Goal: Task Accomplishment & Management: Manage account settings

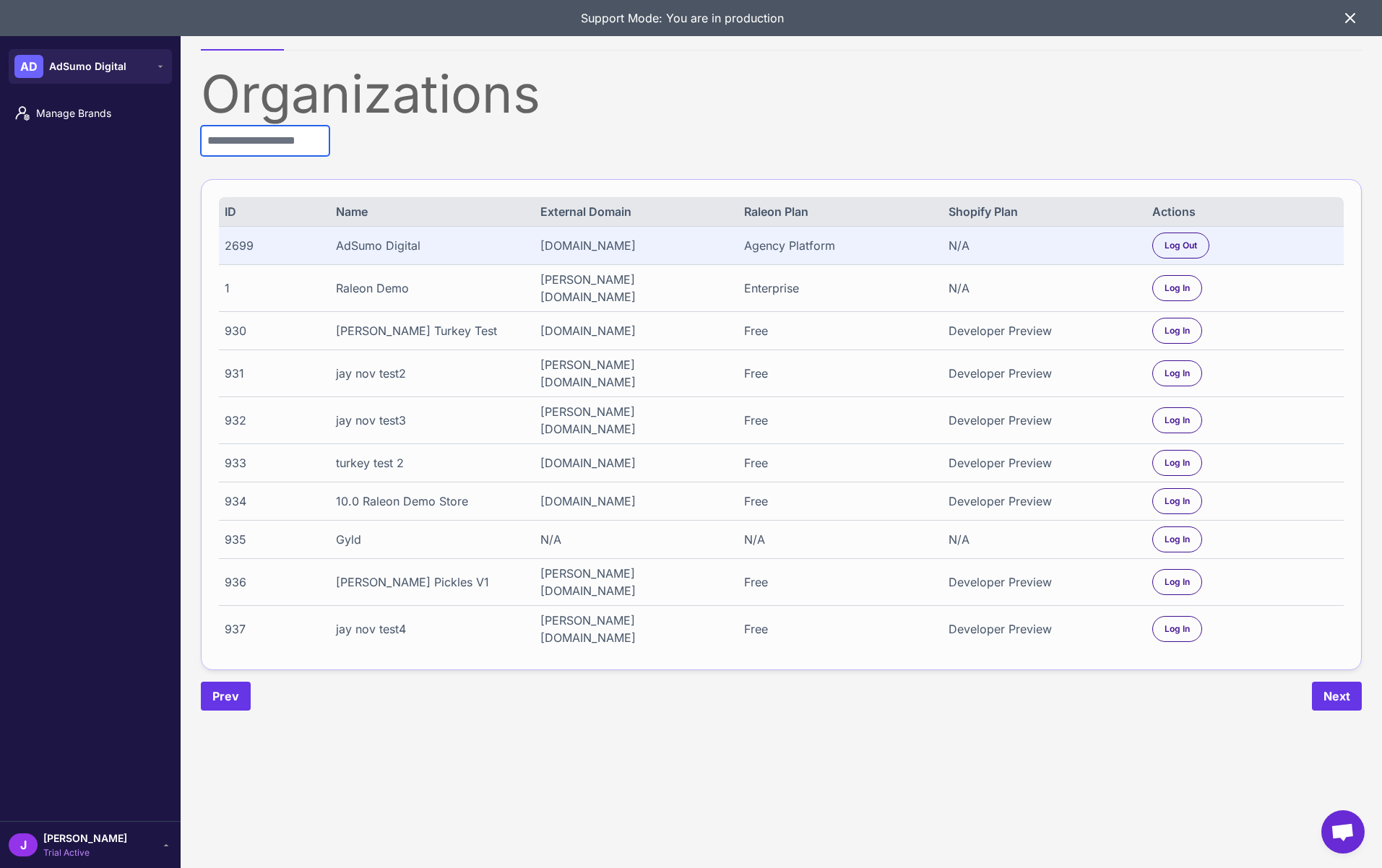
click at [288, 144] on input "text" at bounding box center [265, 140] width 128 height 30
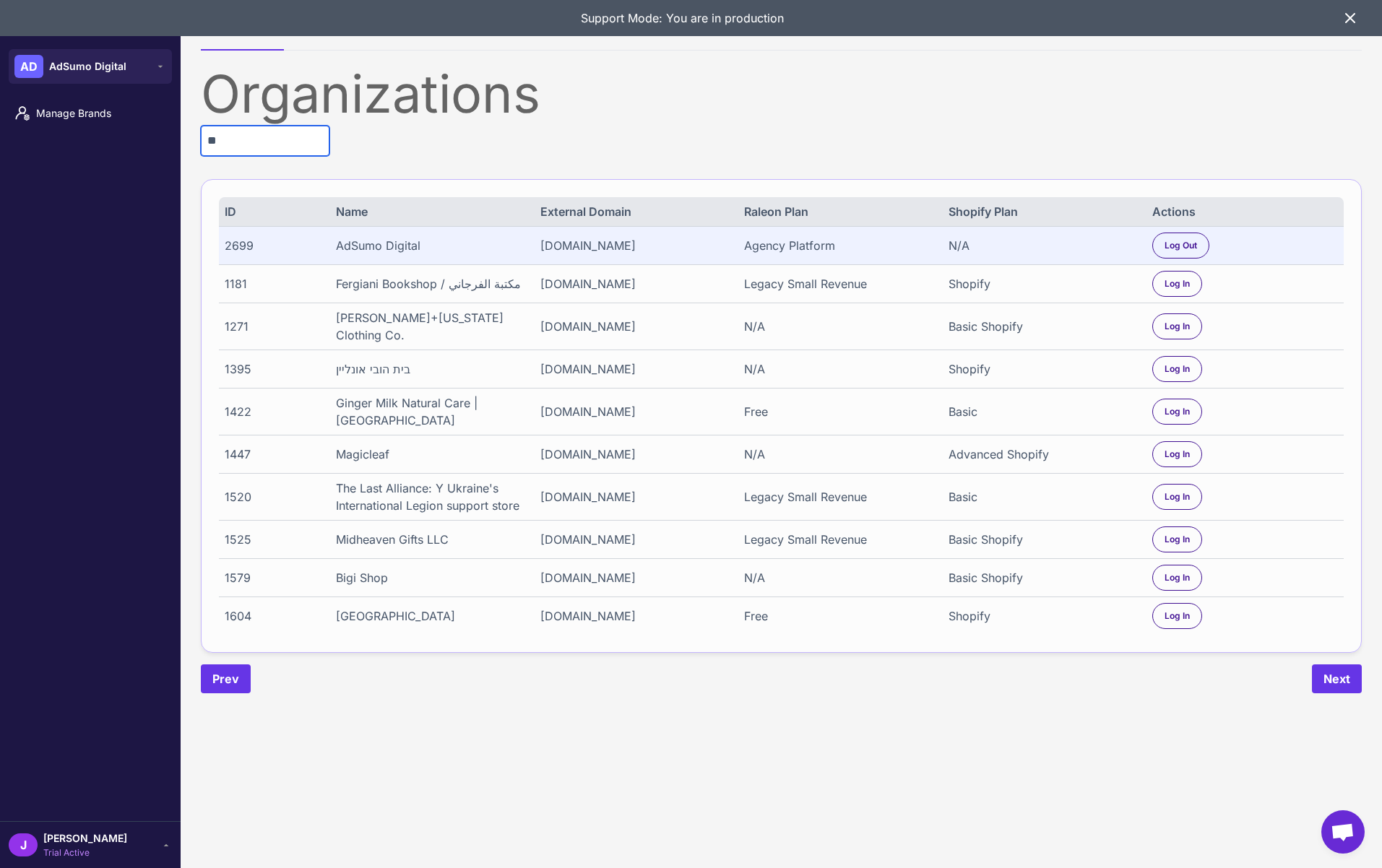
type input "*"
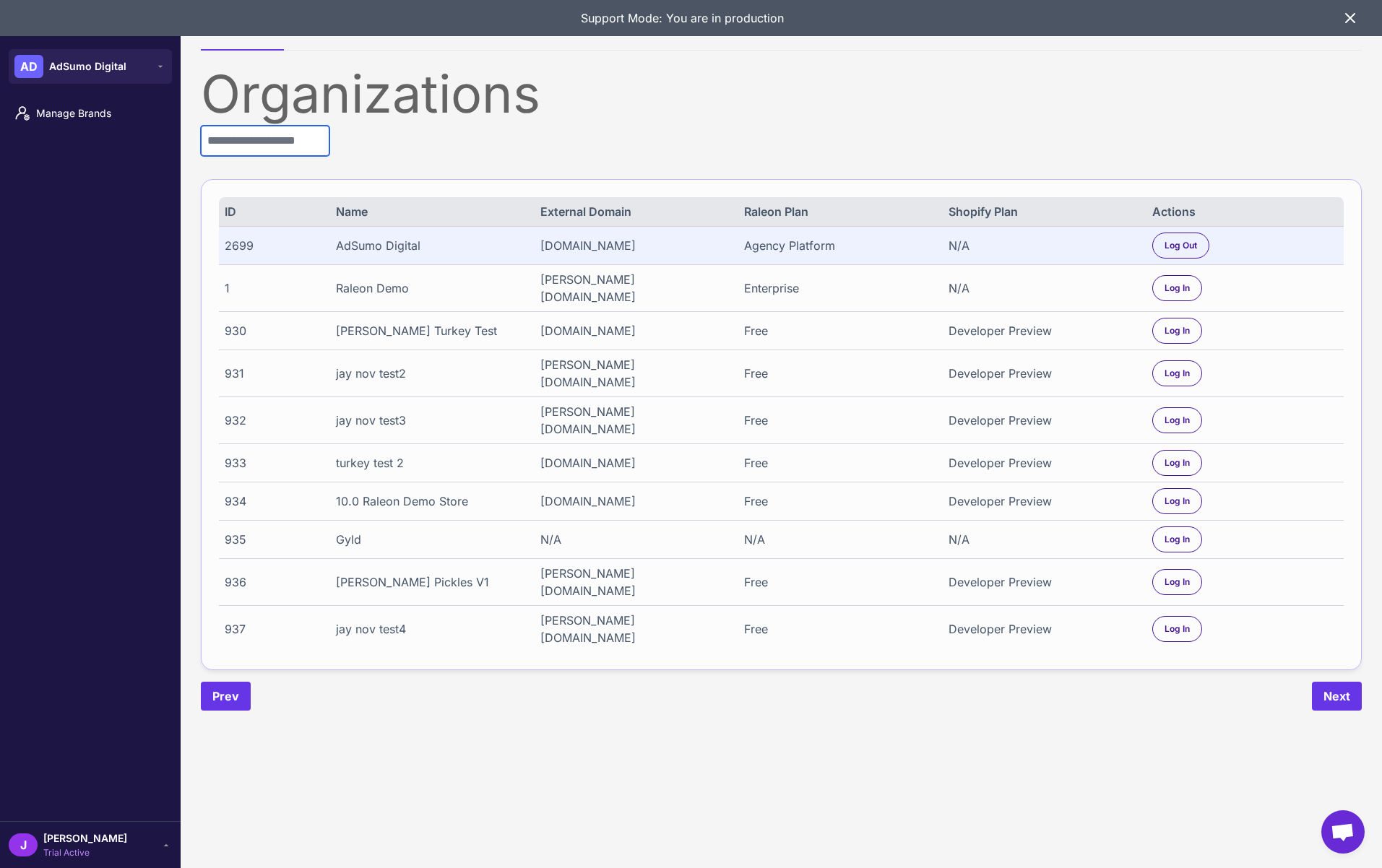
paste input "**********"
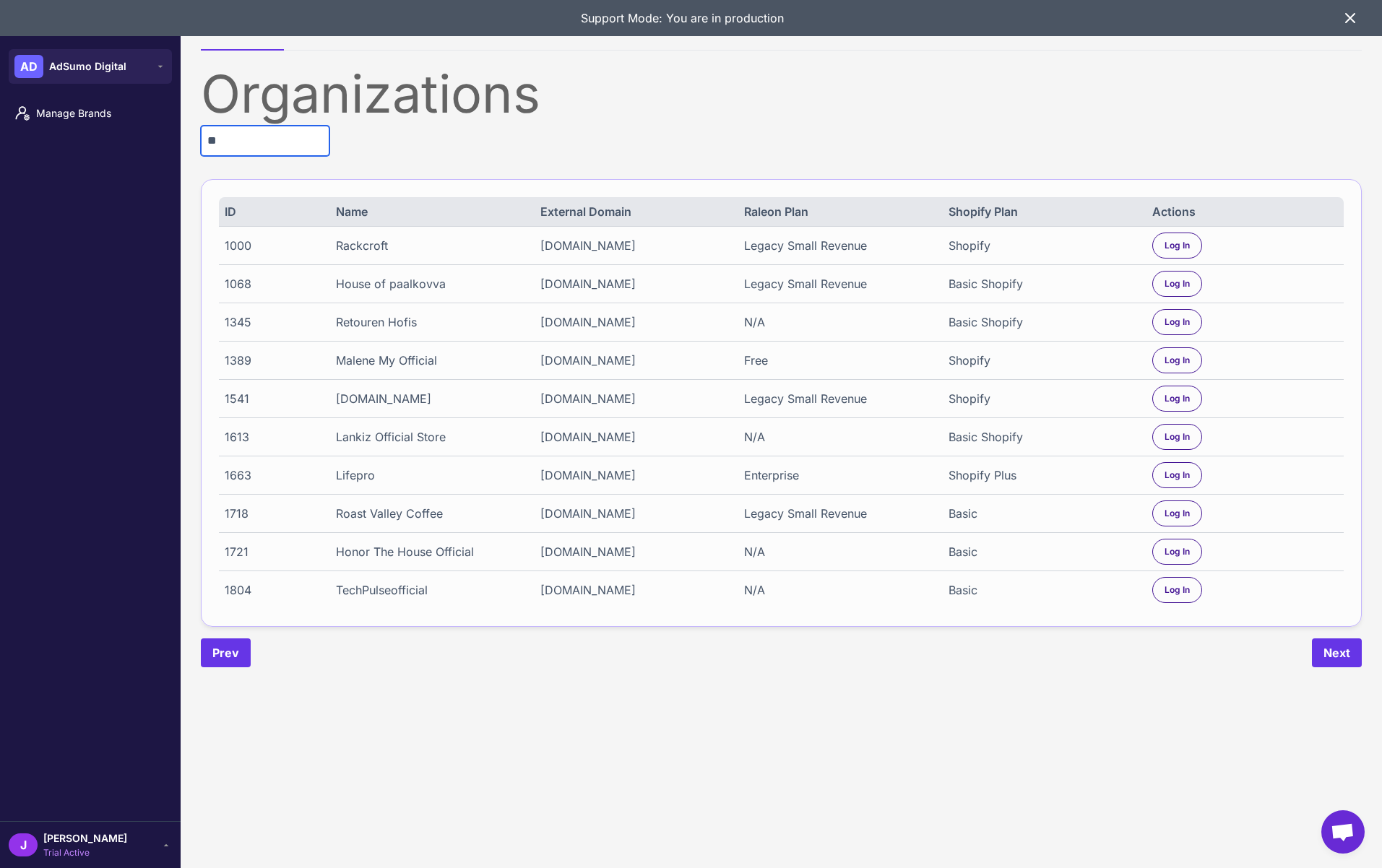
type input "*"
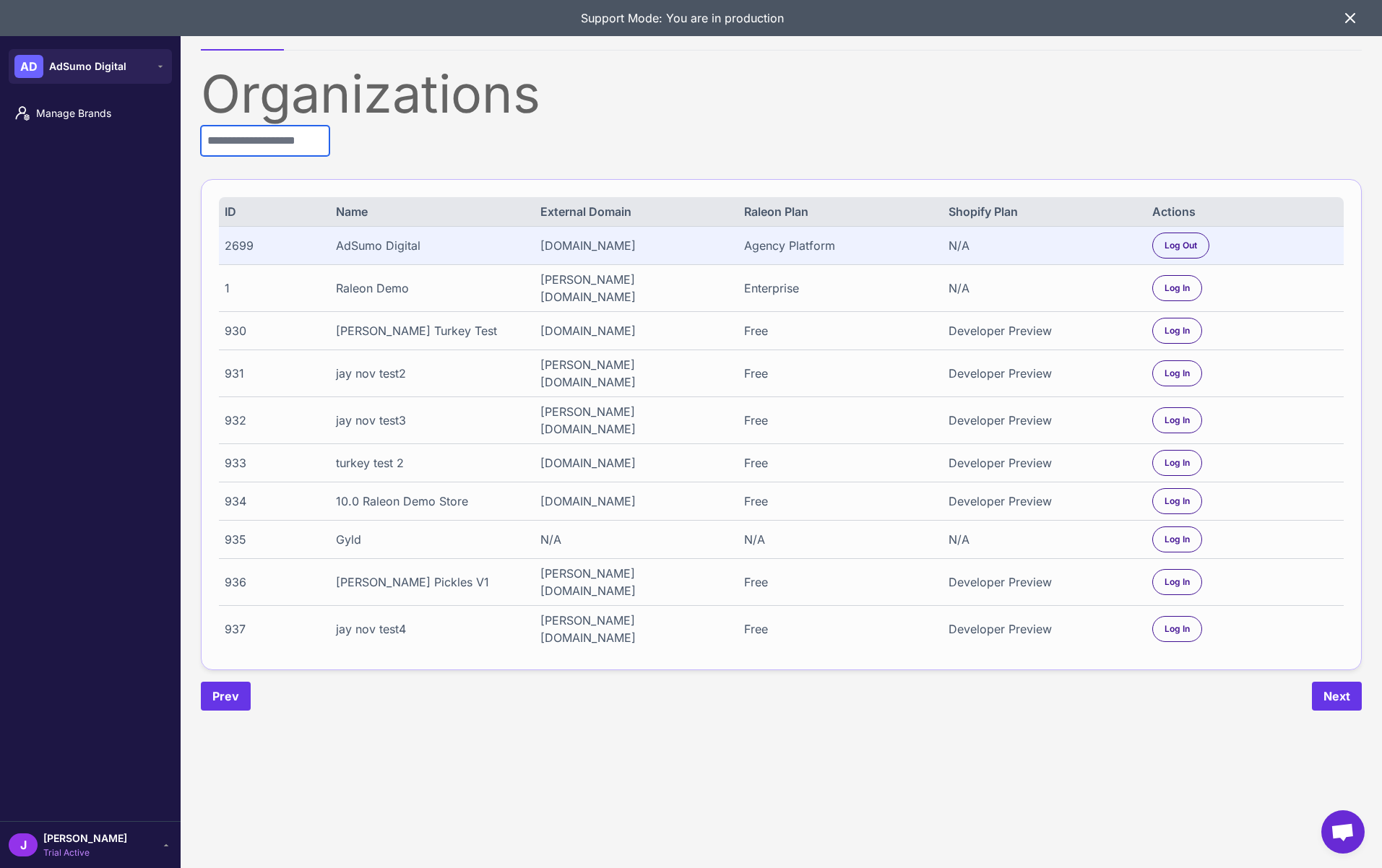
click at [273, 137] on input "text" at bounding box center [265, 140] width 128 height 30
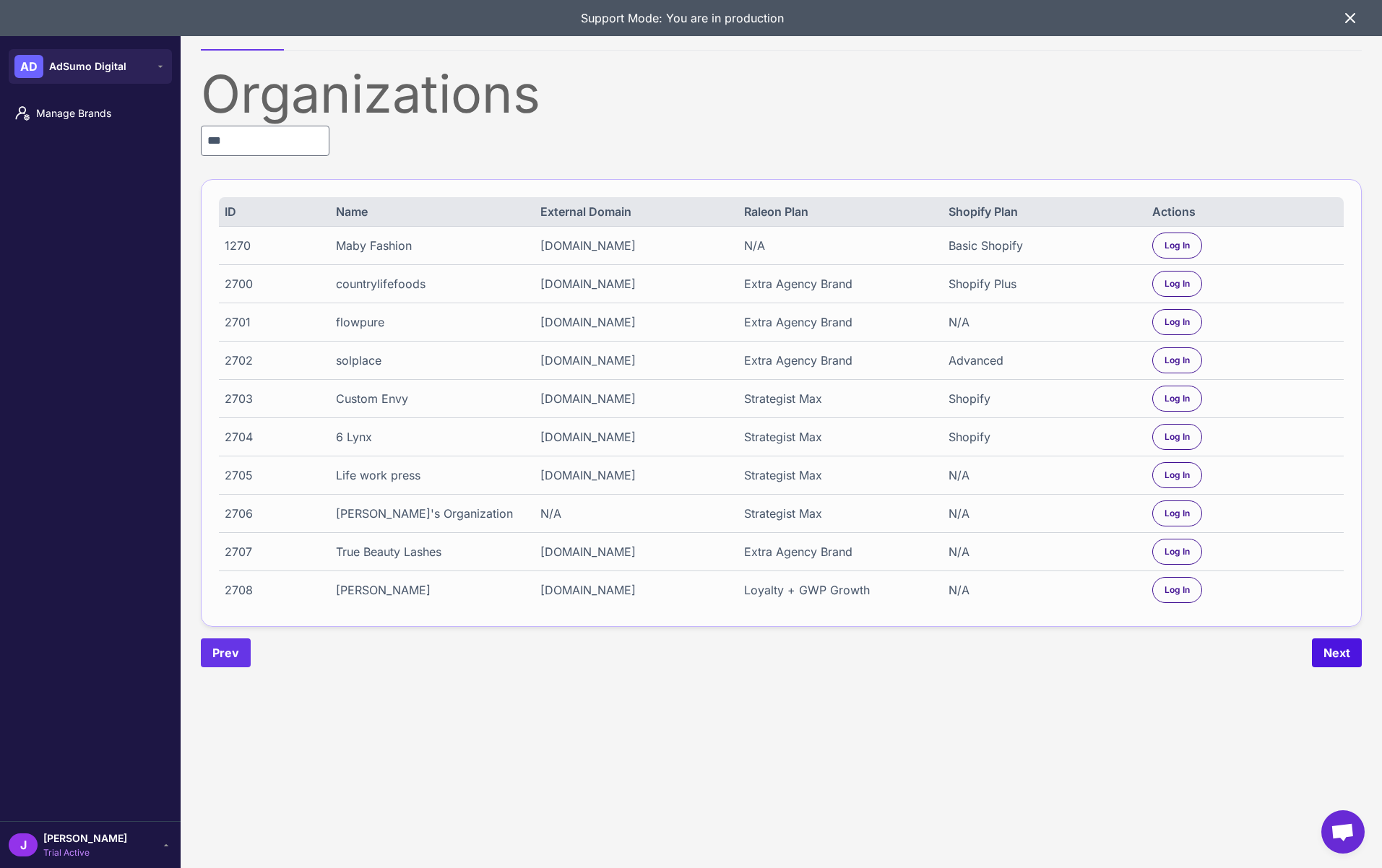
click at [1340, 667] on button "Next" at bounding box center [1336, 652] width 50 height 29
click at [1336, 663] on button "Next" at bounding box center [1336, 652] width 50 height 29
click at [234, 140] on input "***" at bounding box center [265, 140] width 128 height 30
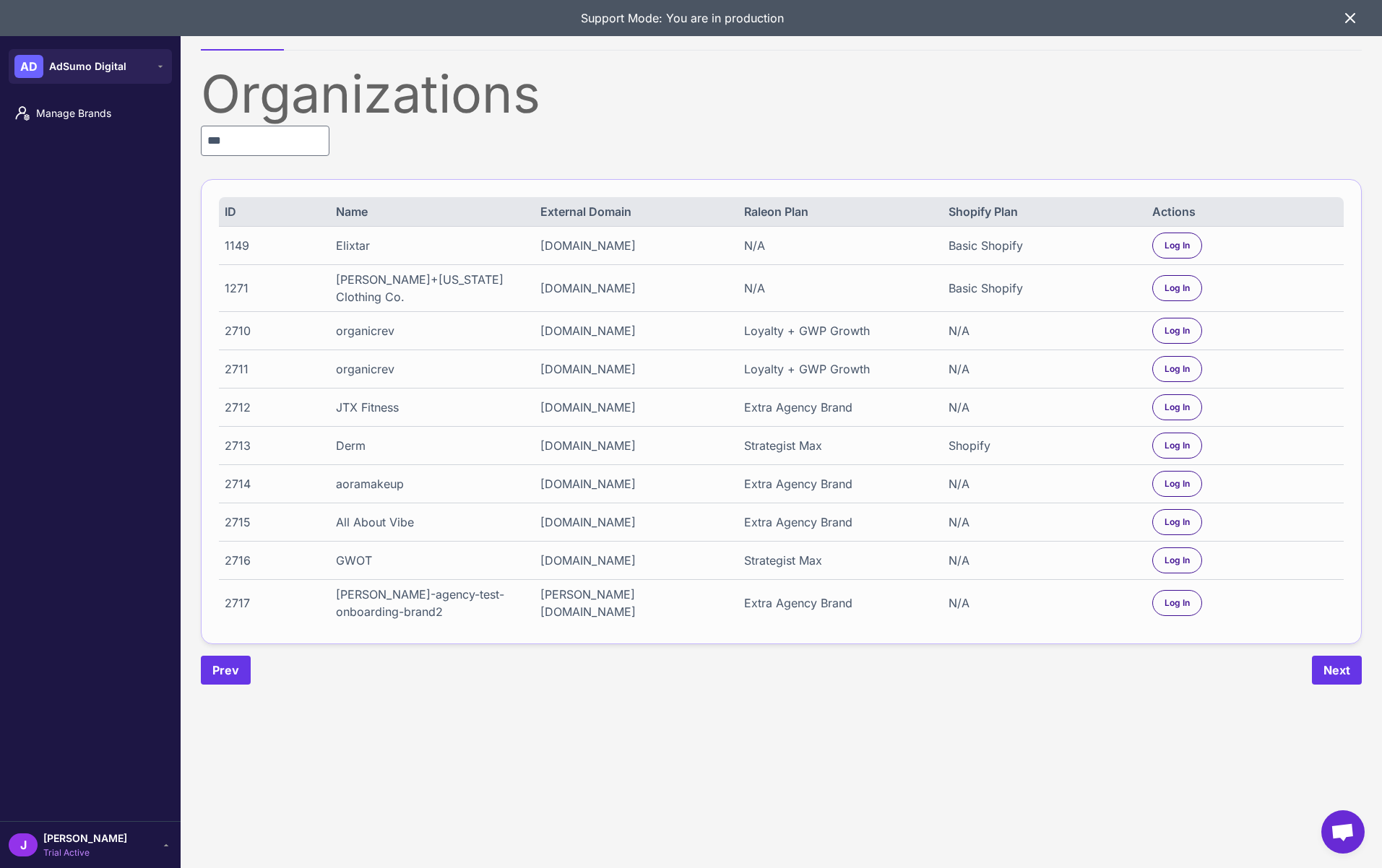
click at [240, 594] on div "2717" at bounding box center [270, 603] width 92 height 17
click at [278, 131] on input "***" at bounding box center [265, 140] width 128 height 30
click at [264, 145] on input "***" at bounding box center [265, 140] width 128 height 30
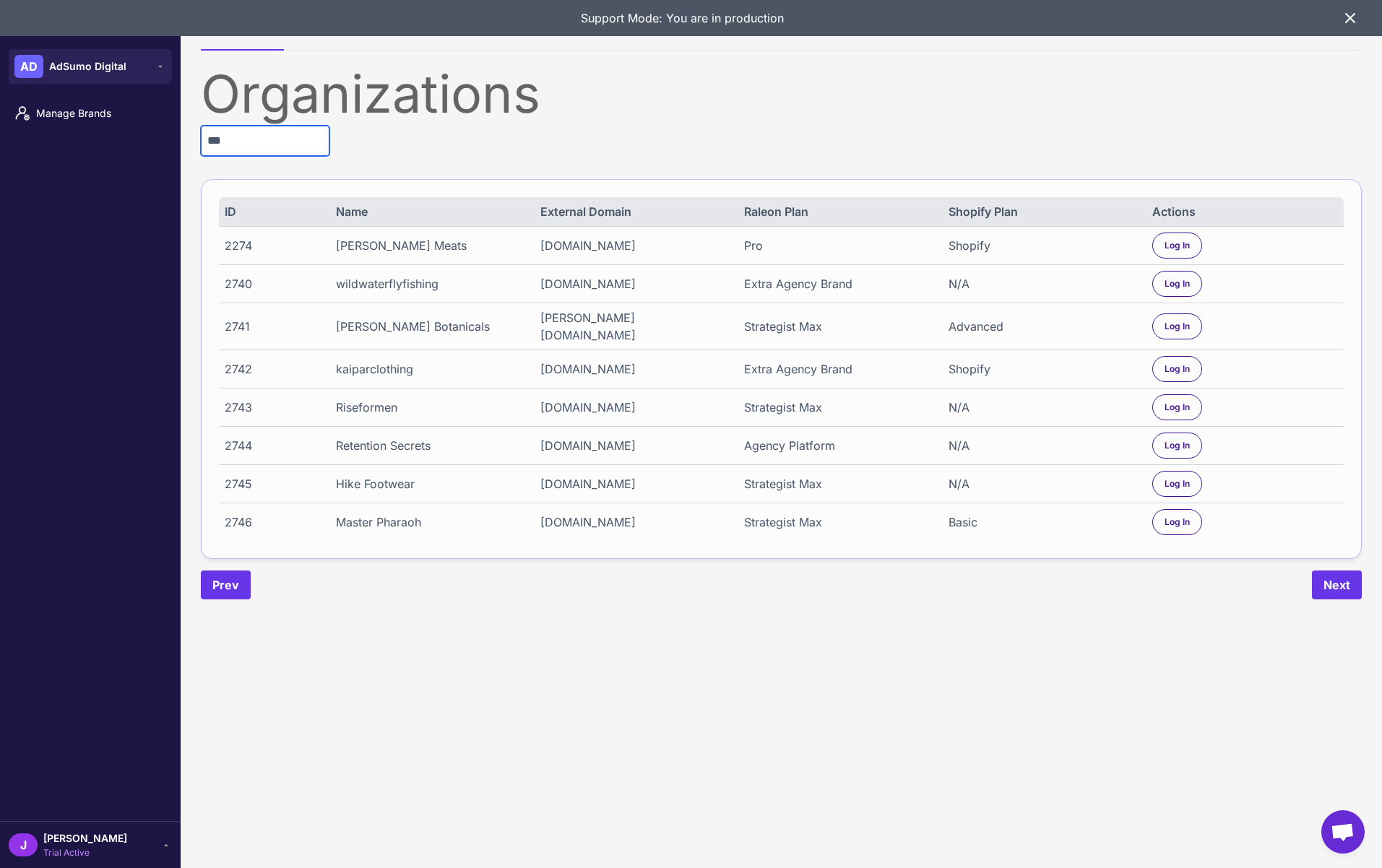
type input "***"
click at [983, 335] on div "Advanced" at bounding box center [1041, 326] width 185 height 17
click at [983, 335] on div "Advanced" at bounding box center [1041, 326] width 185 height 17
click at [972, 376] on div "Shopify" at bounding box center [1041, 368] width 185 height 17
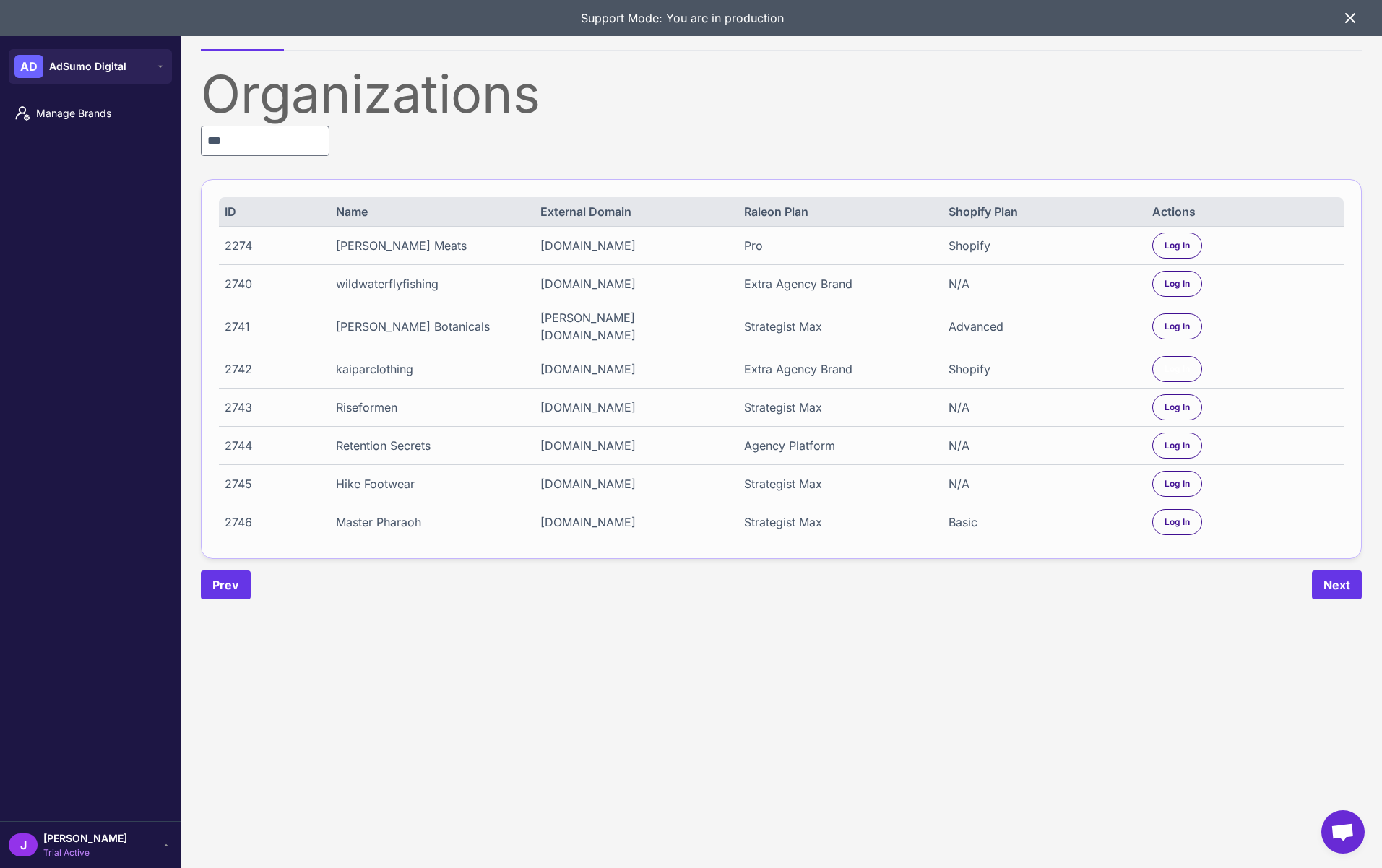
drag, startPoint x: 1172, startPoint y: 372, endPoint x: 1127, endPoint y: 360, distance: 46.6
click at [1173, 372] on span "Log In" at bounding box center [1177, 369] width 25 height 13
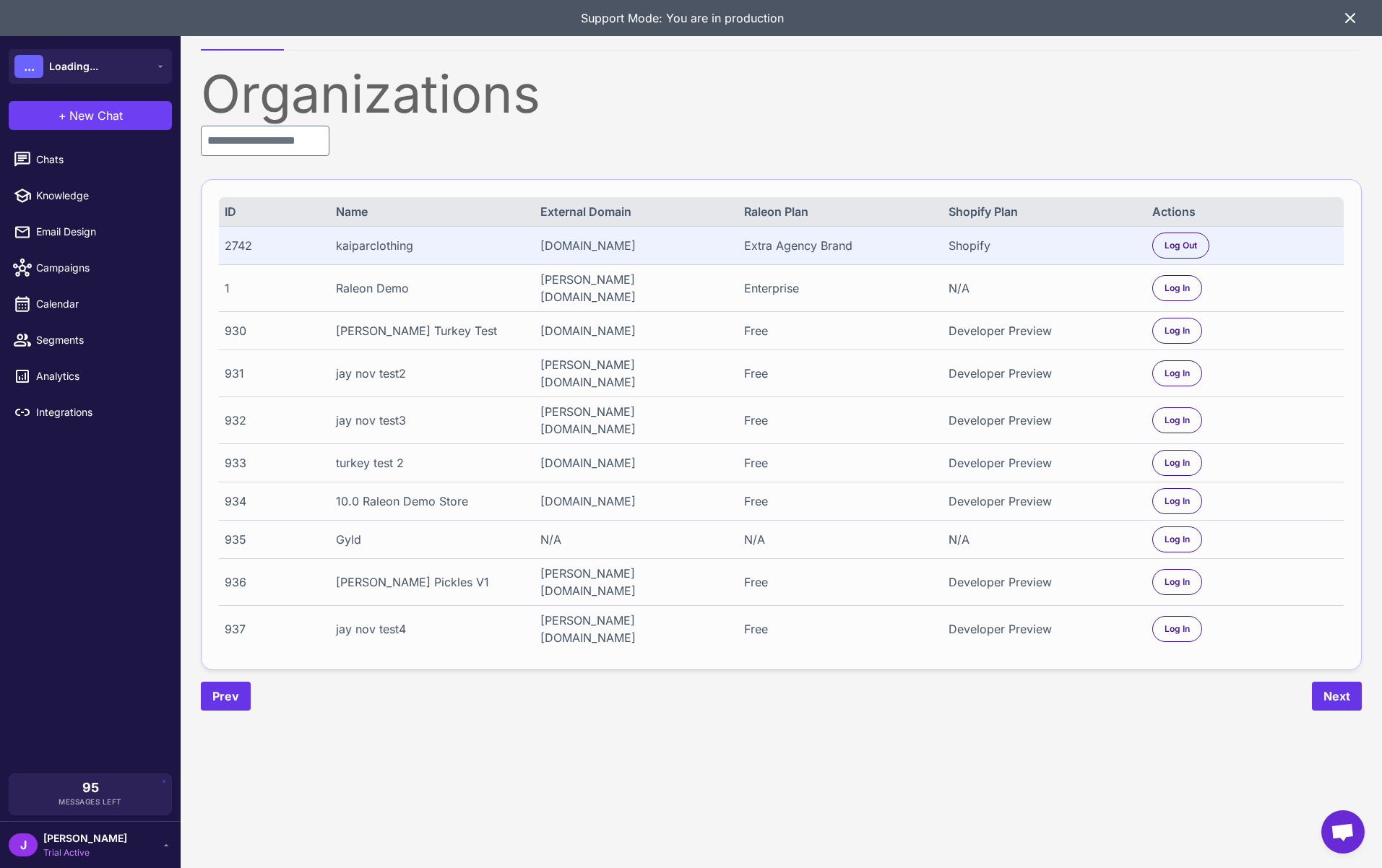
click at [152, 845] on div "J Jay Trial Active" at bounding box center [91, 844] width 163 height 29
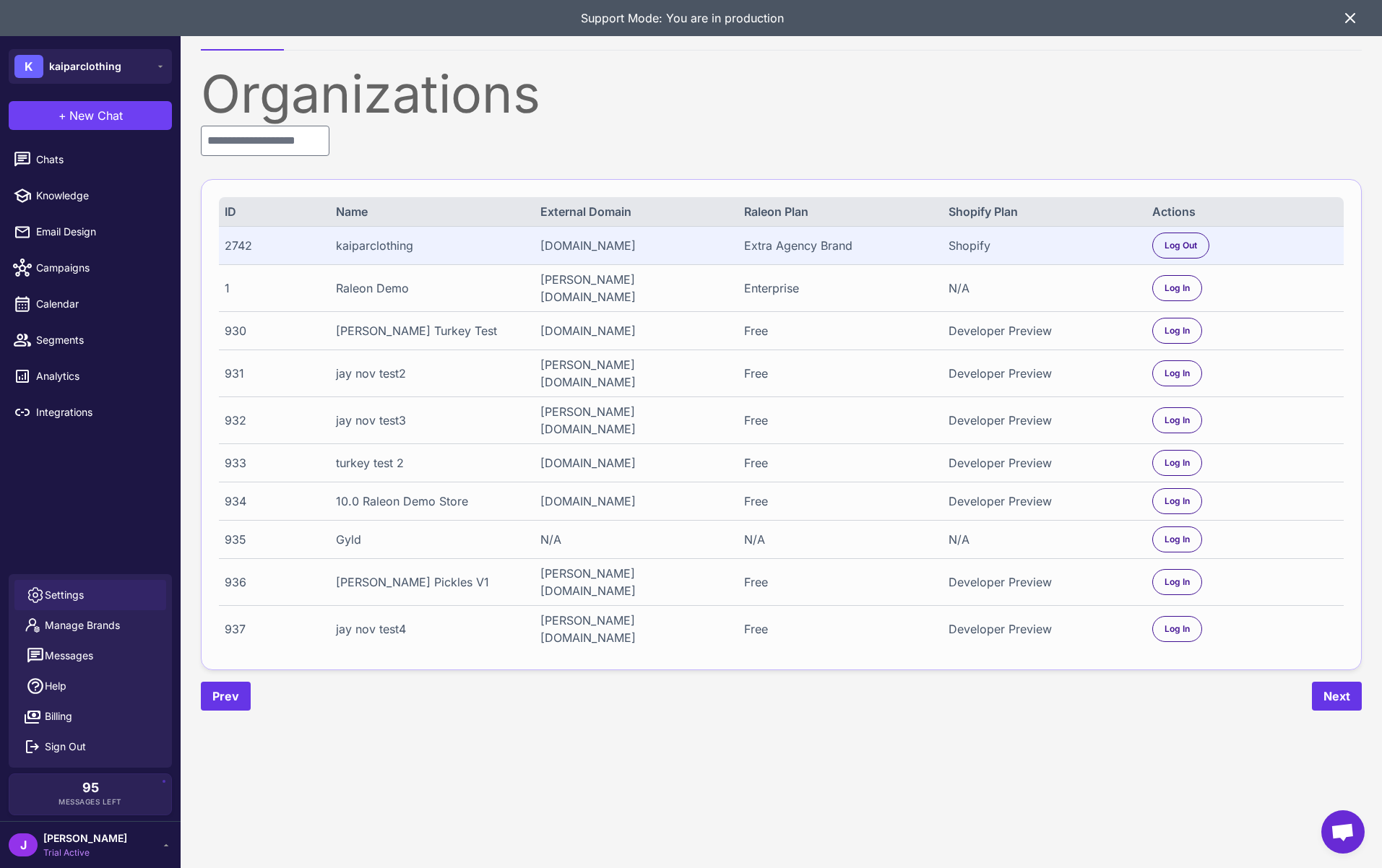
click at [78, 590] on span "Settings" at bounding box center [65, 594] width 39 height 16
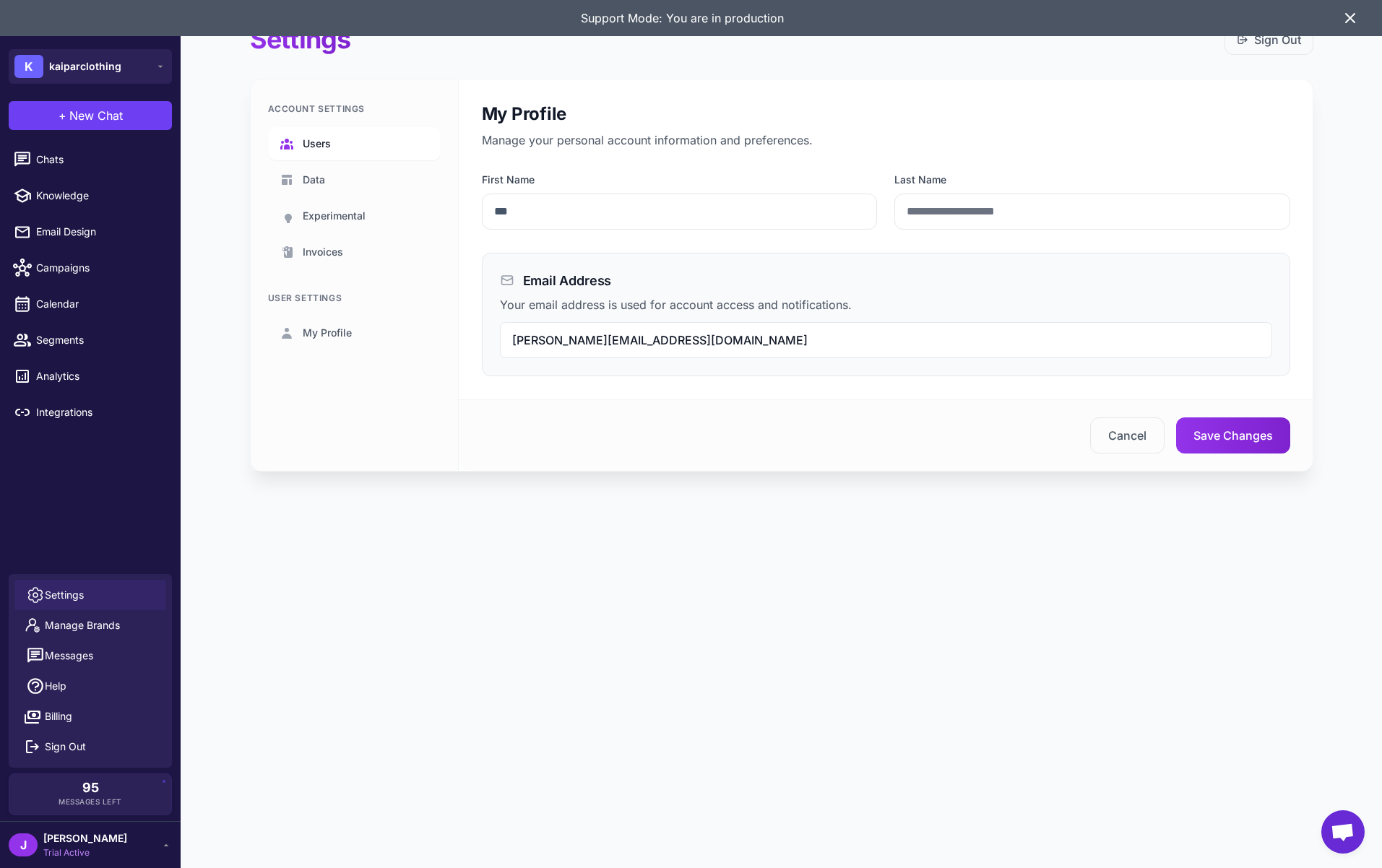
click at [325, 131] on link "Users" at bounding box center [354, 144] width 172 height 33
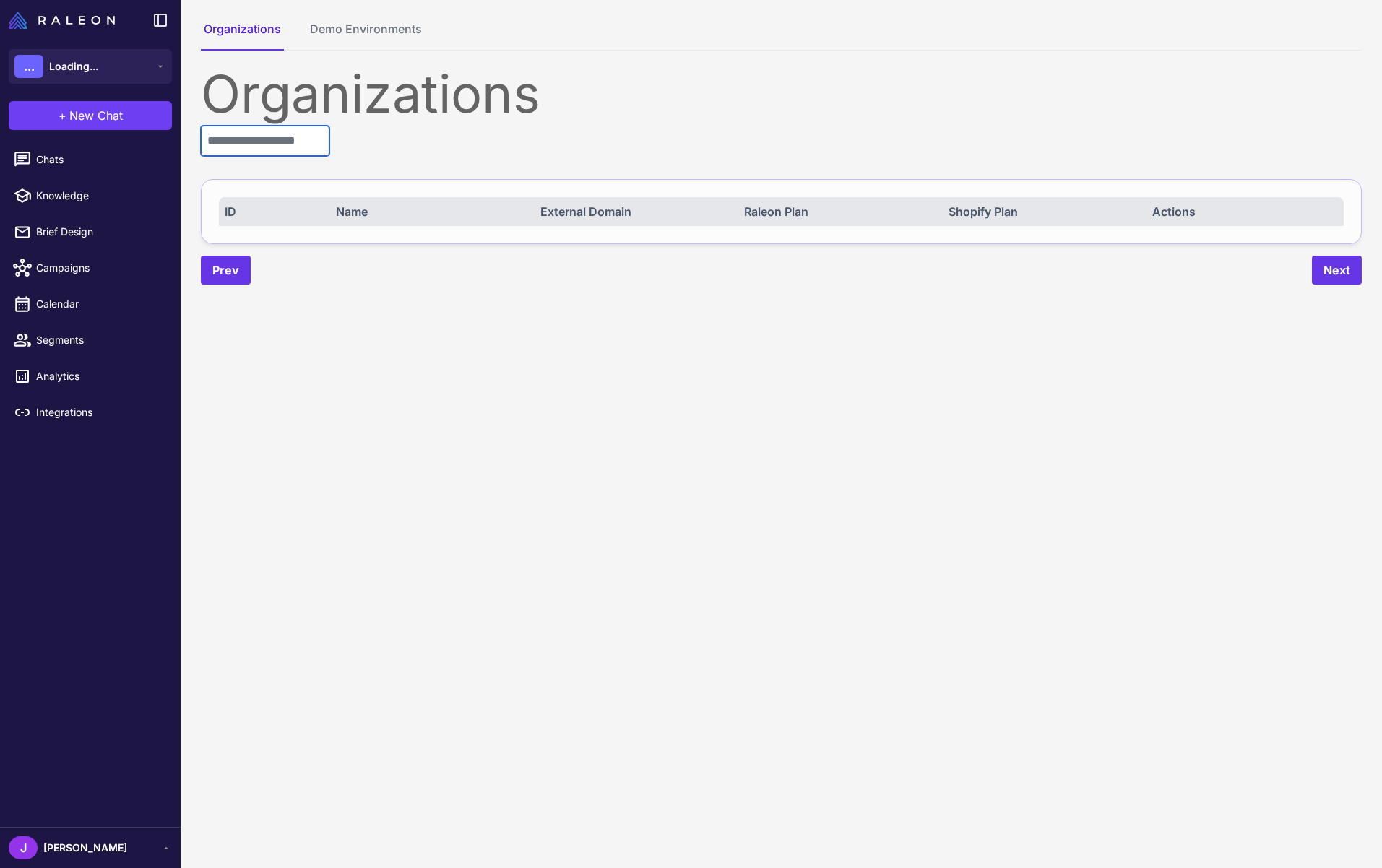
click at [294, 150] on input "text" at bounding box center [265, 140] width 128 height 30
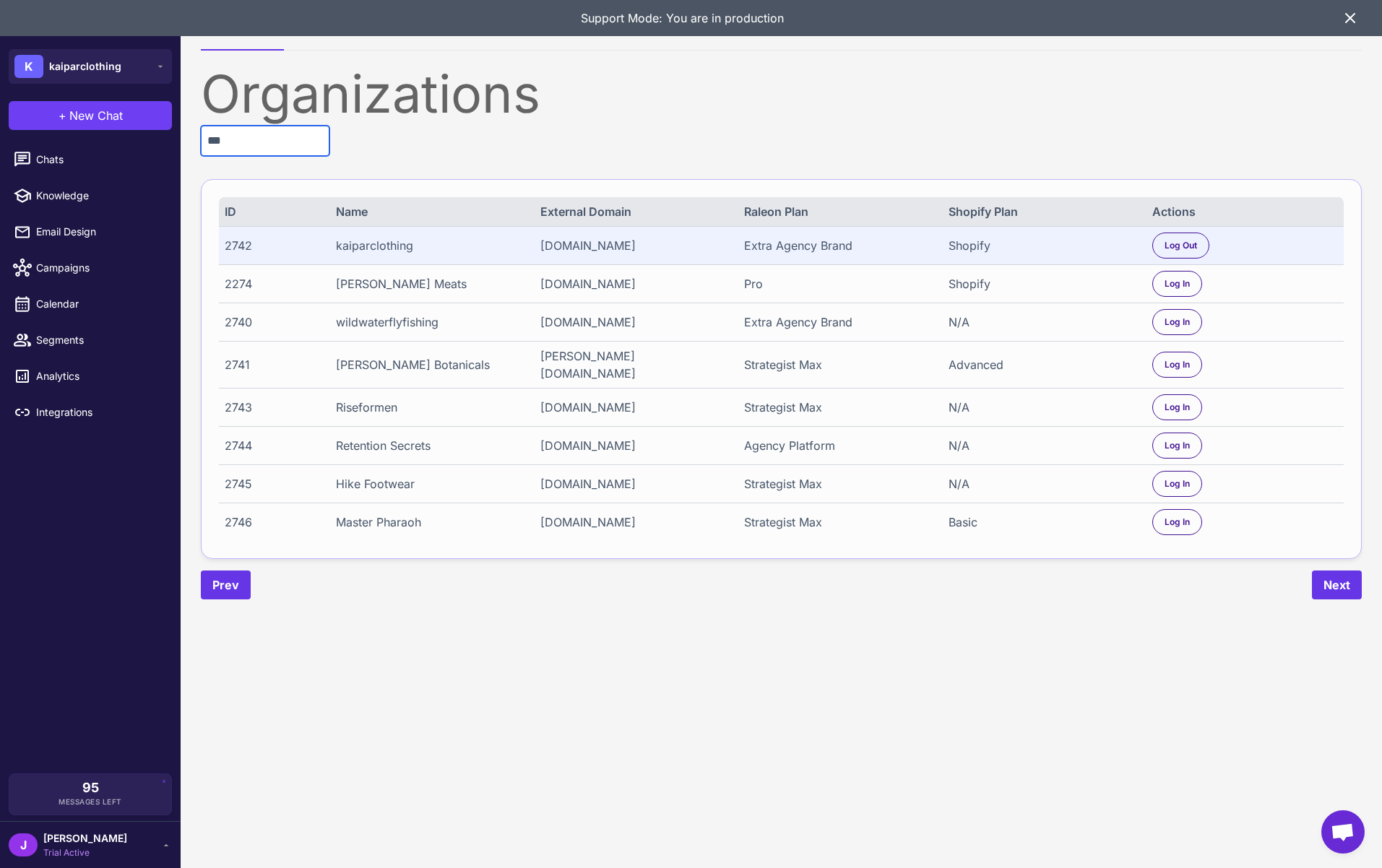
type input "***"
click at [370, 241] on div "kaiparclothing" at bounding box center [428, 245] width 185 height 17
click at [372, 416] on div "Riseformen" at bounding box center [428, 407] width 185 height 17
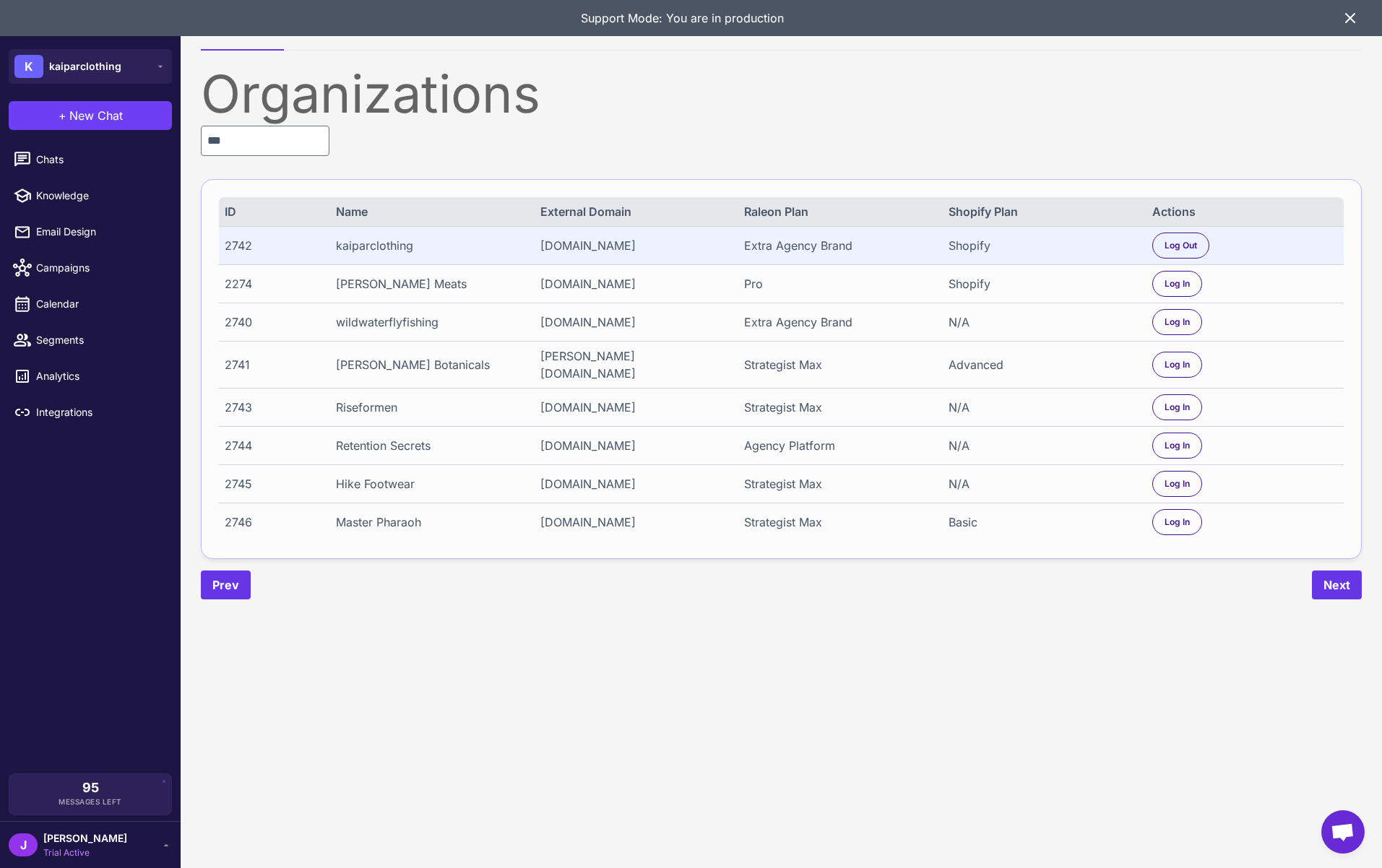
click at [378, 443] on div "2744 Retention Secrets theretentionsecrets.com Agency Platform N/A Log In" at bounding box center [781, 445] width 1125 height 38
click at [403, 527] on div "Master Pharaoh" at bounding box center [428, 522] width 185 height 17
click at [1183, 527] on span "Log In" at bounding box center [1177, 522] width 25 height 13
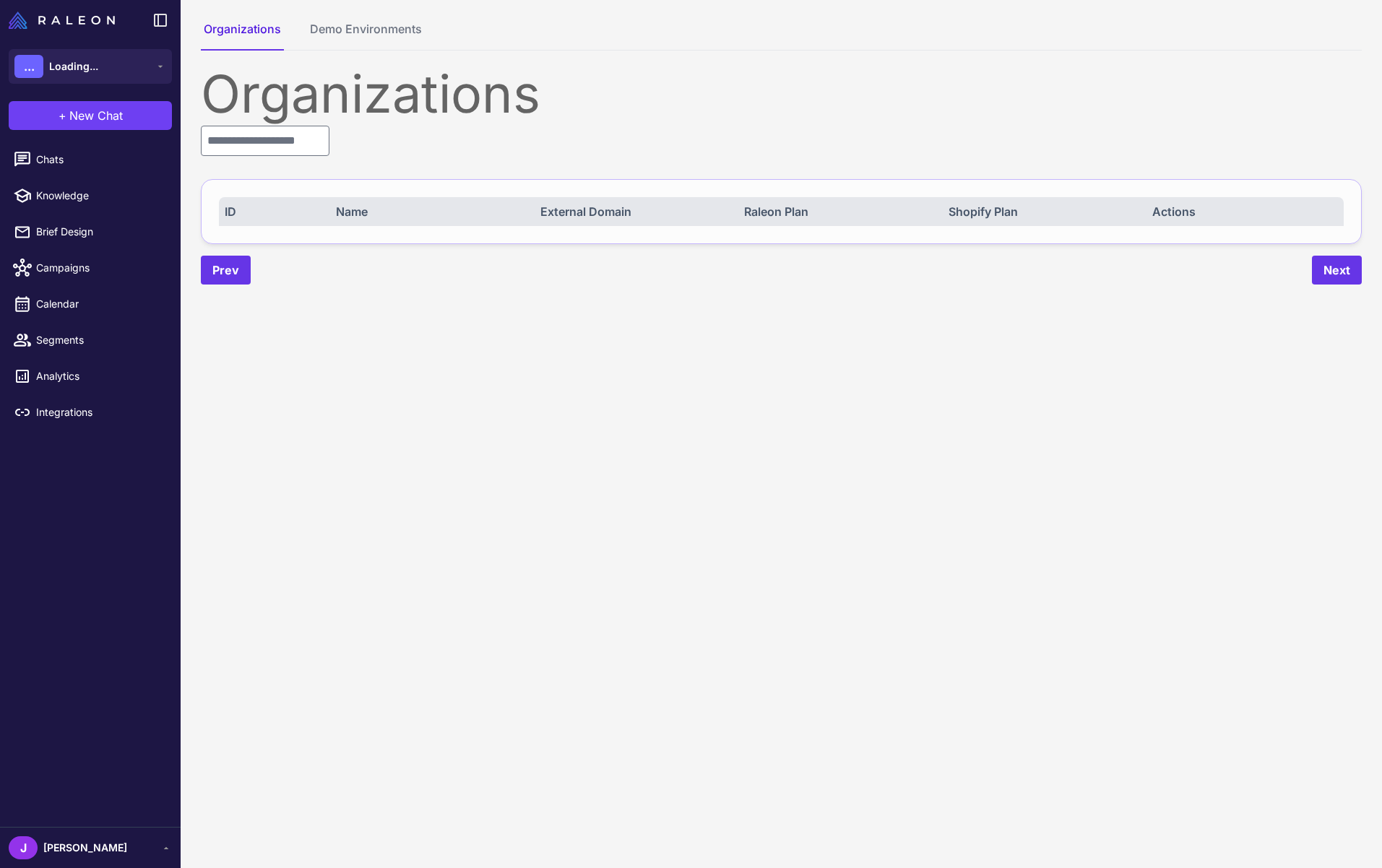
click at [60, 848] on div "J Jay" at bounding box center [91, 848] width 163 height 23
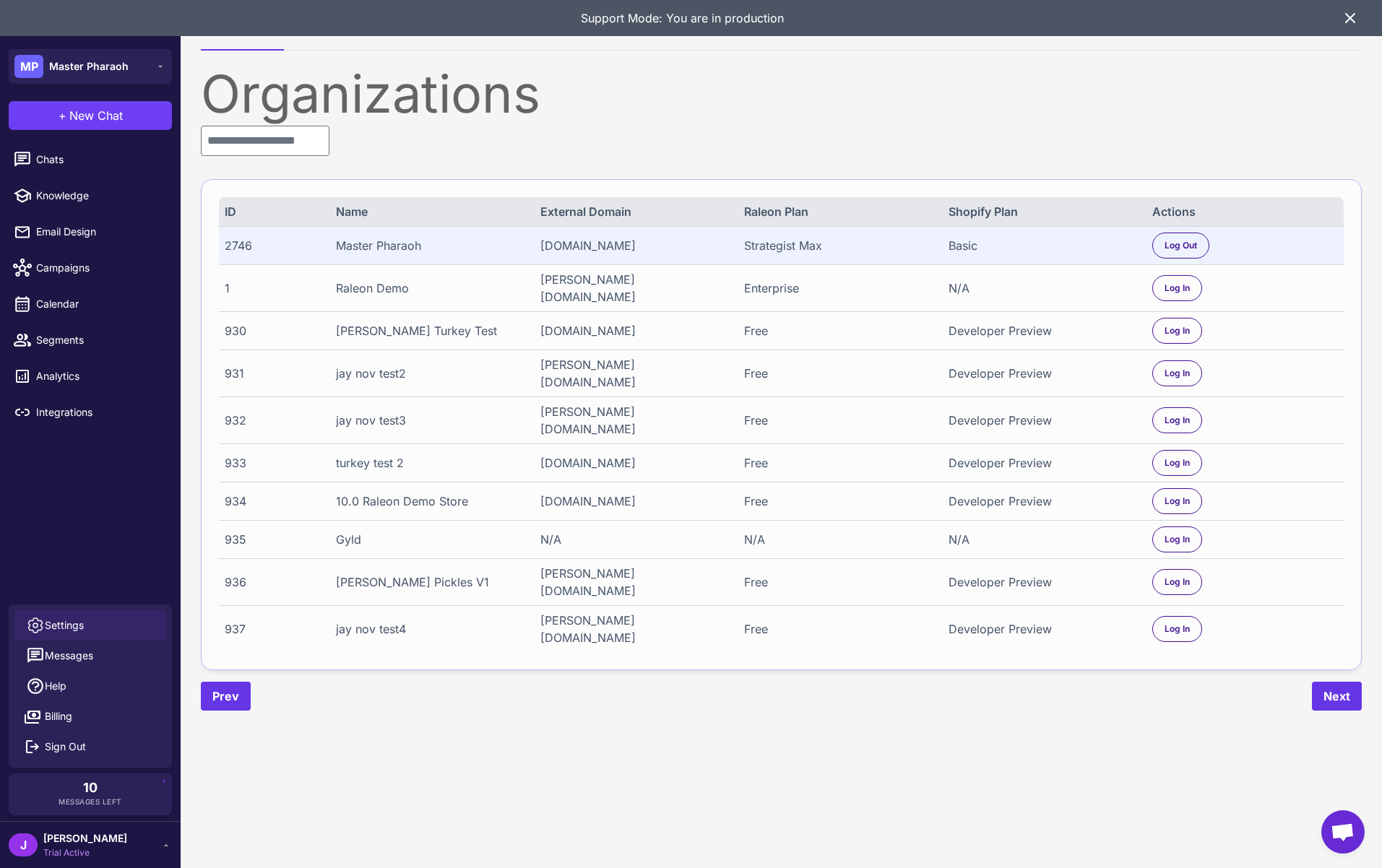
click at [74, 623] on span "Settings" at bounding box center [65, 625] width 39 height 16
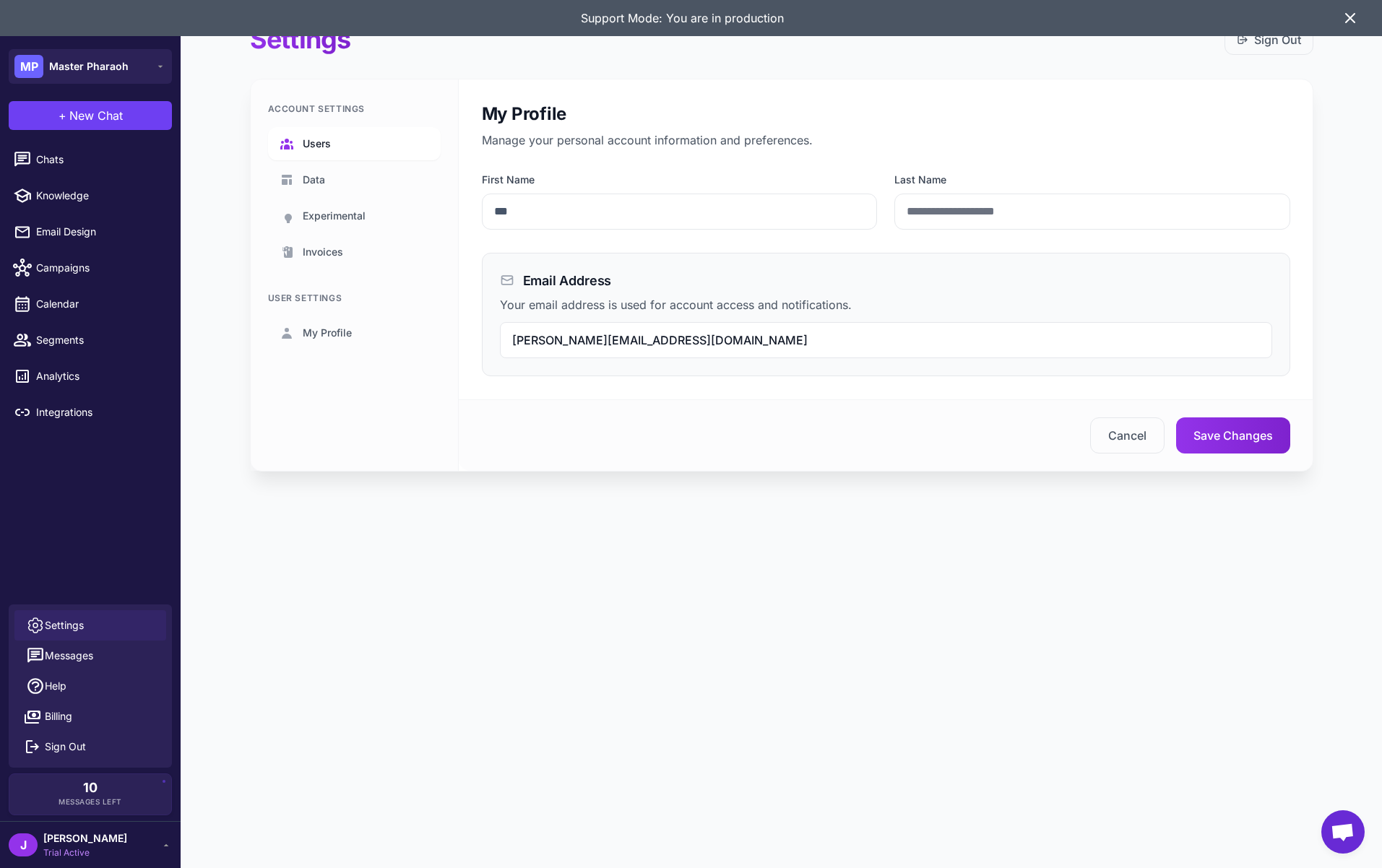
click at [320, 138] on span "Users" at bounding box center [317, 143] width 28 height 16
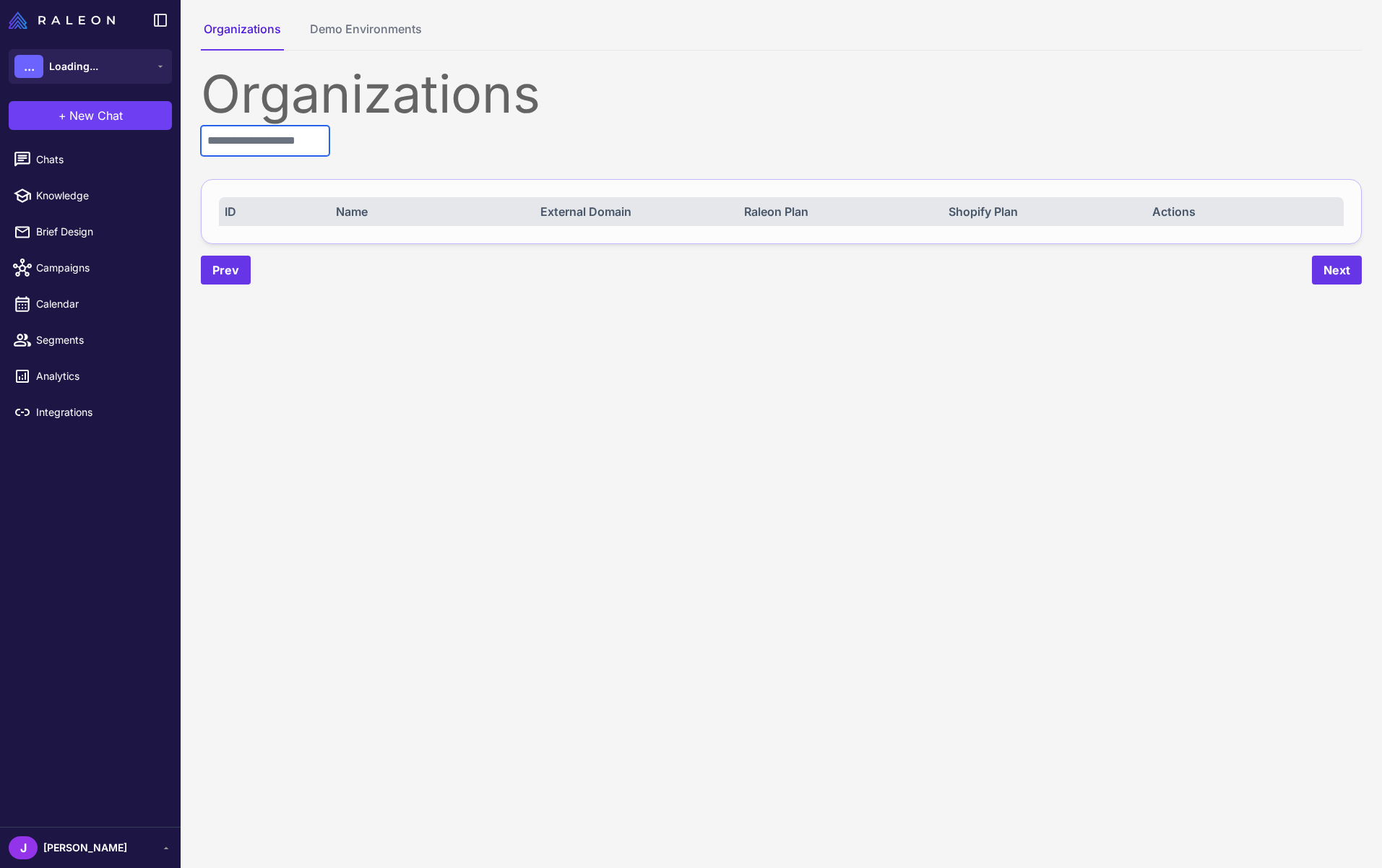
click at [234, 140] on input "text" at bounding box center [265, 140] width 128 height 30
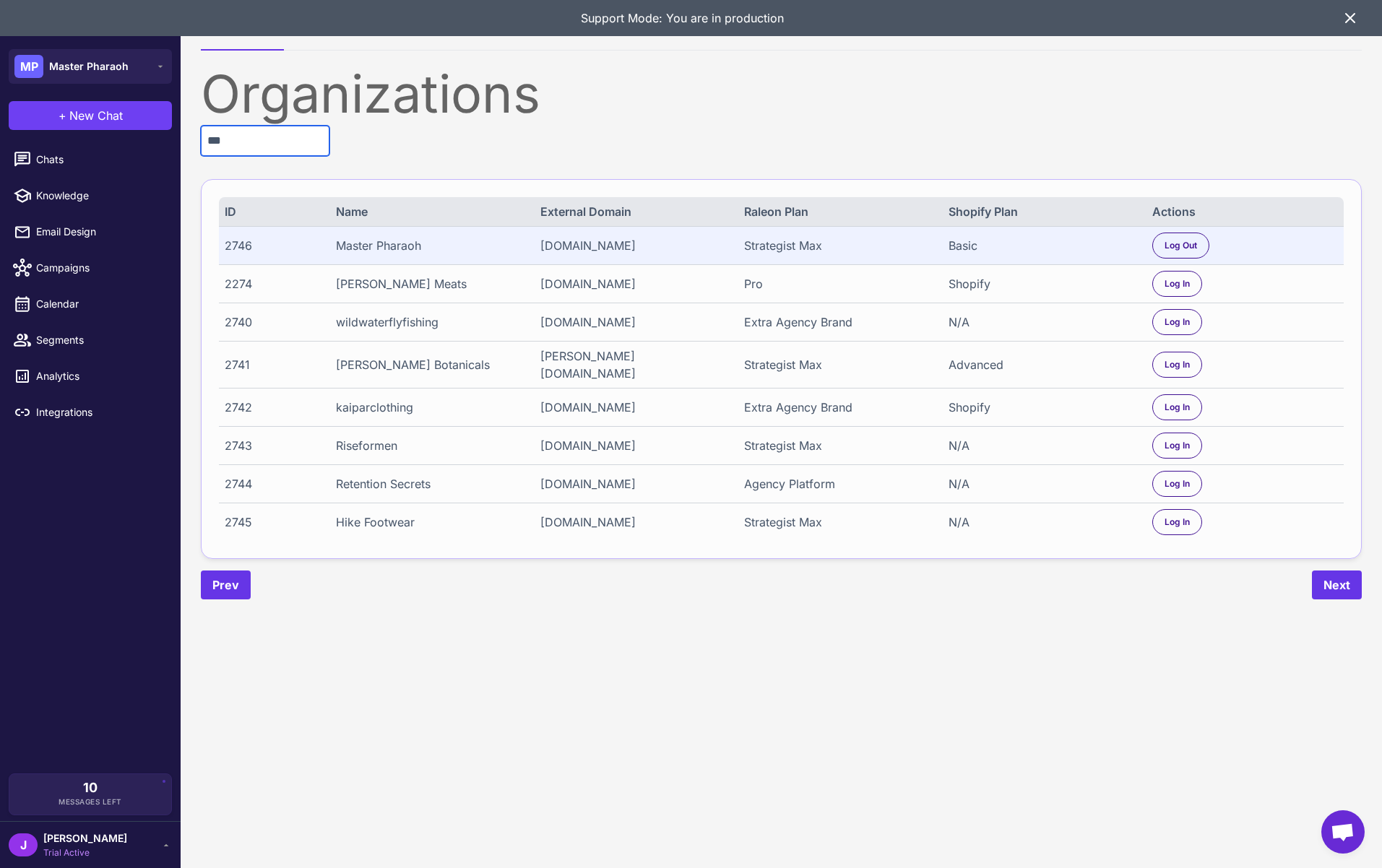
type input "***"
click at [378, 523] on div "Hike Footwear" at bounding box center [428, 522] width 185 height 17
click at [553, 320] on div "2740 wildwaterflyfishing [DOMAIN_NAME] Extra Agency Brand N/A Log In" at bounding box center [781, 322] width 1125 height 38
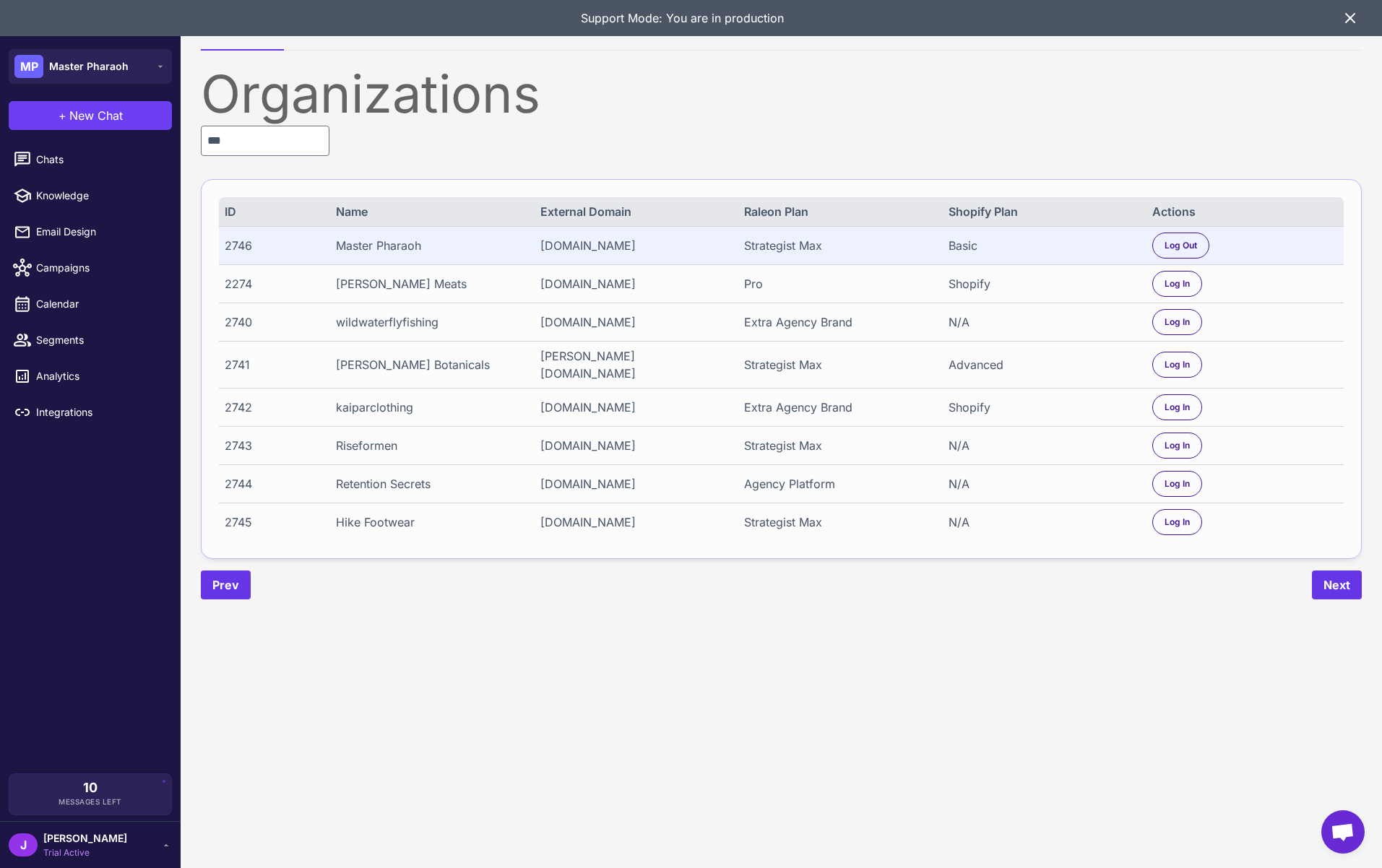
click at [775, 373] on div "Strategist Max" at bounding box center [836, 364] width 185 height 17
click at [1170, 372] on span "Log In" at bounding box center [1177, 365] width 25 height 13
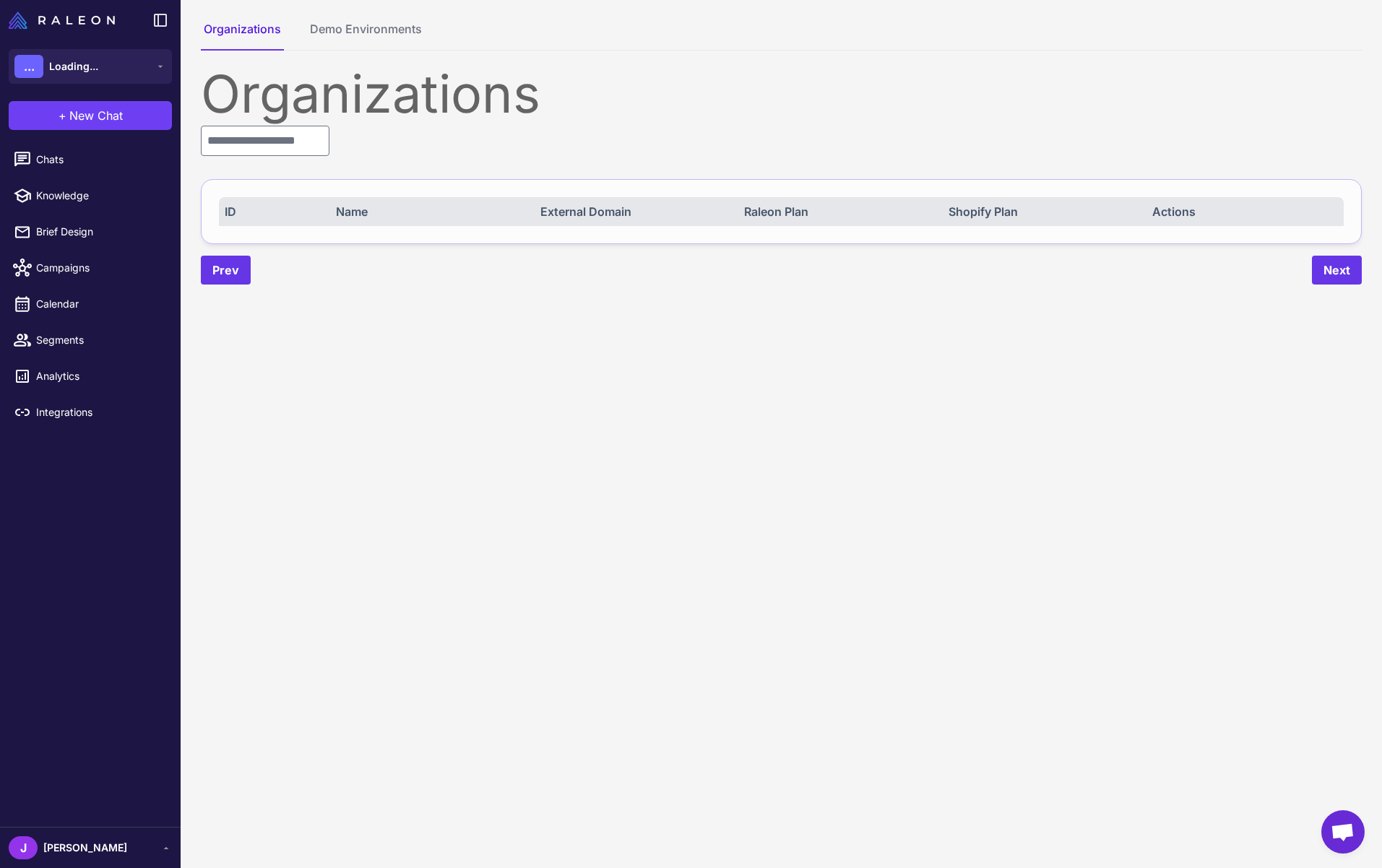
drag, startPoint x: 100, startPoint y: 847, endPoint x: 80, endPoint y: 839, distance: 21.5
click at [100, 847] on div "J Jay" at bounding box center [91, 848] width 163 height 23
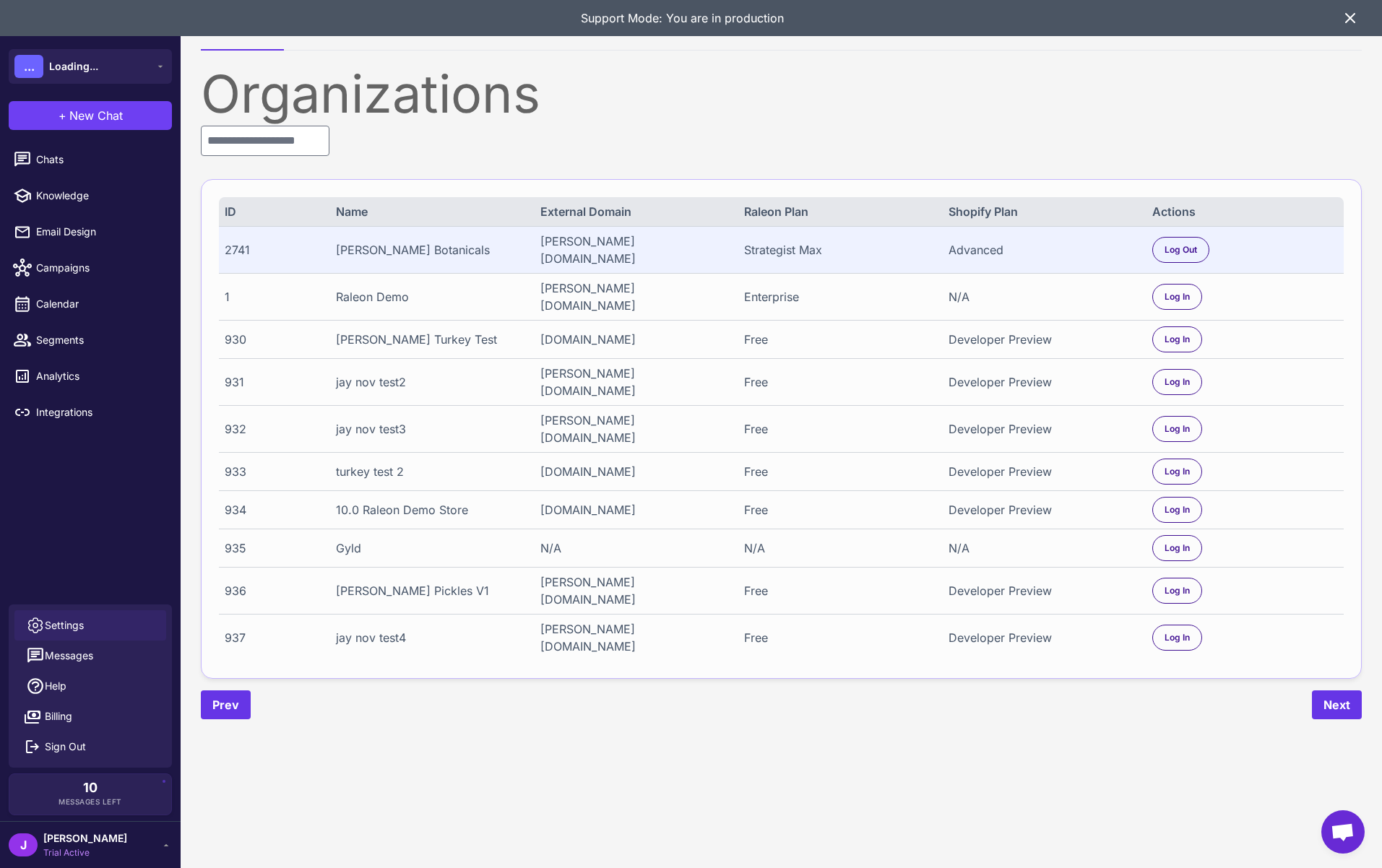
drag, startPoint x: 66, startPoint y: 668, endPoint x: 74, endPoint y: 625, distance: 43.7
click at [74, 626] on ul "Settings Messages Help Billing Sign Out" at bounding box center [91, 686] width 163 height 152
click at [73, 625] on span "Settings" at bounding box center [65, 625] width 39 height 16
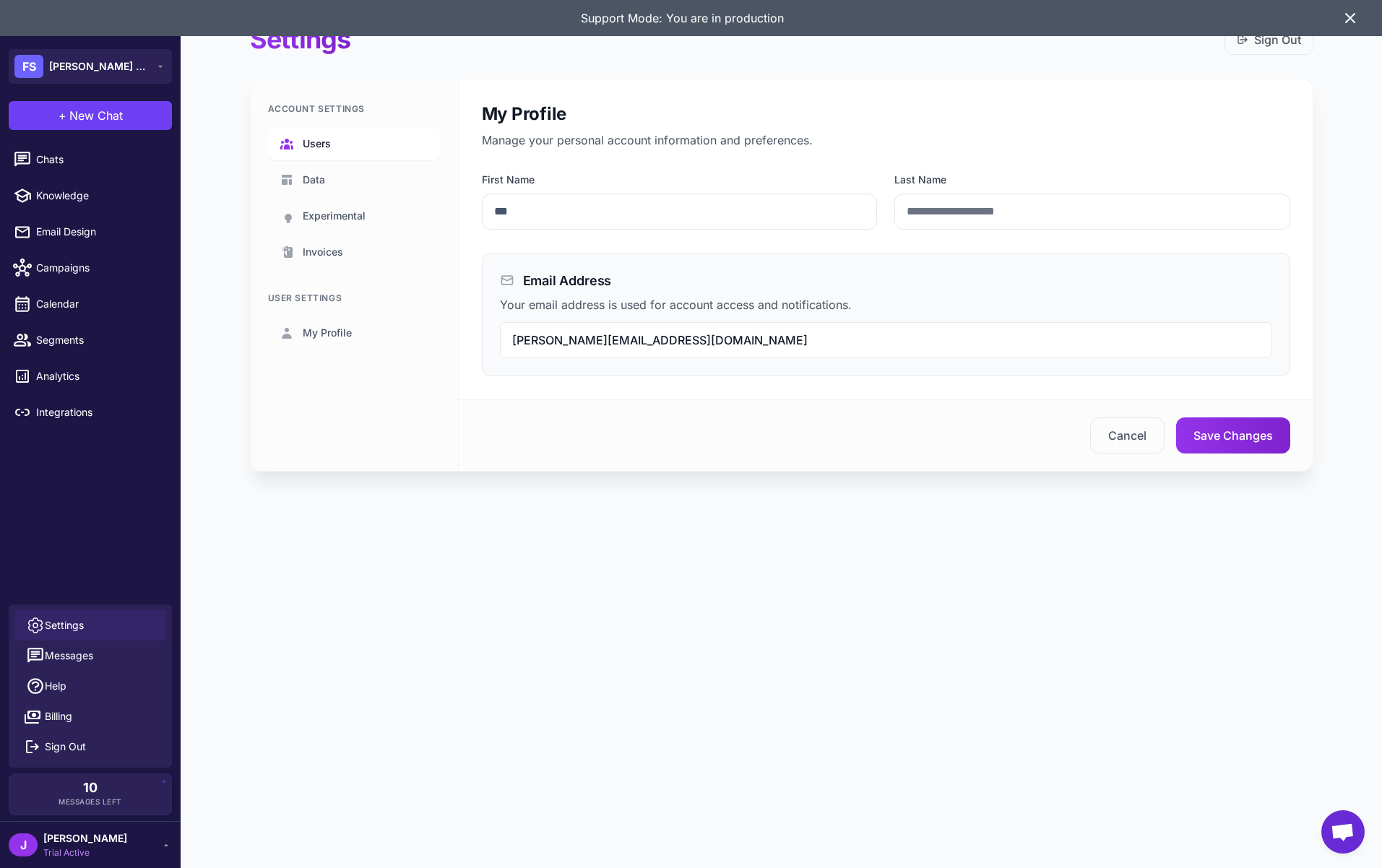
click at [307, 140] on span "Users" at bounding box center [317, 143] width 28 height 16
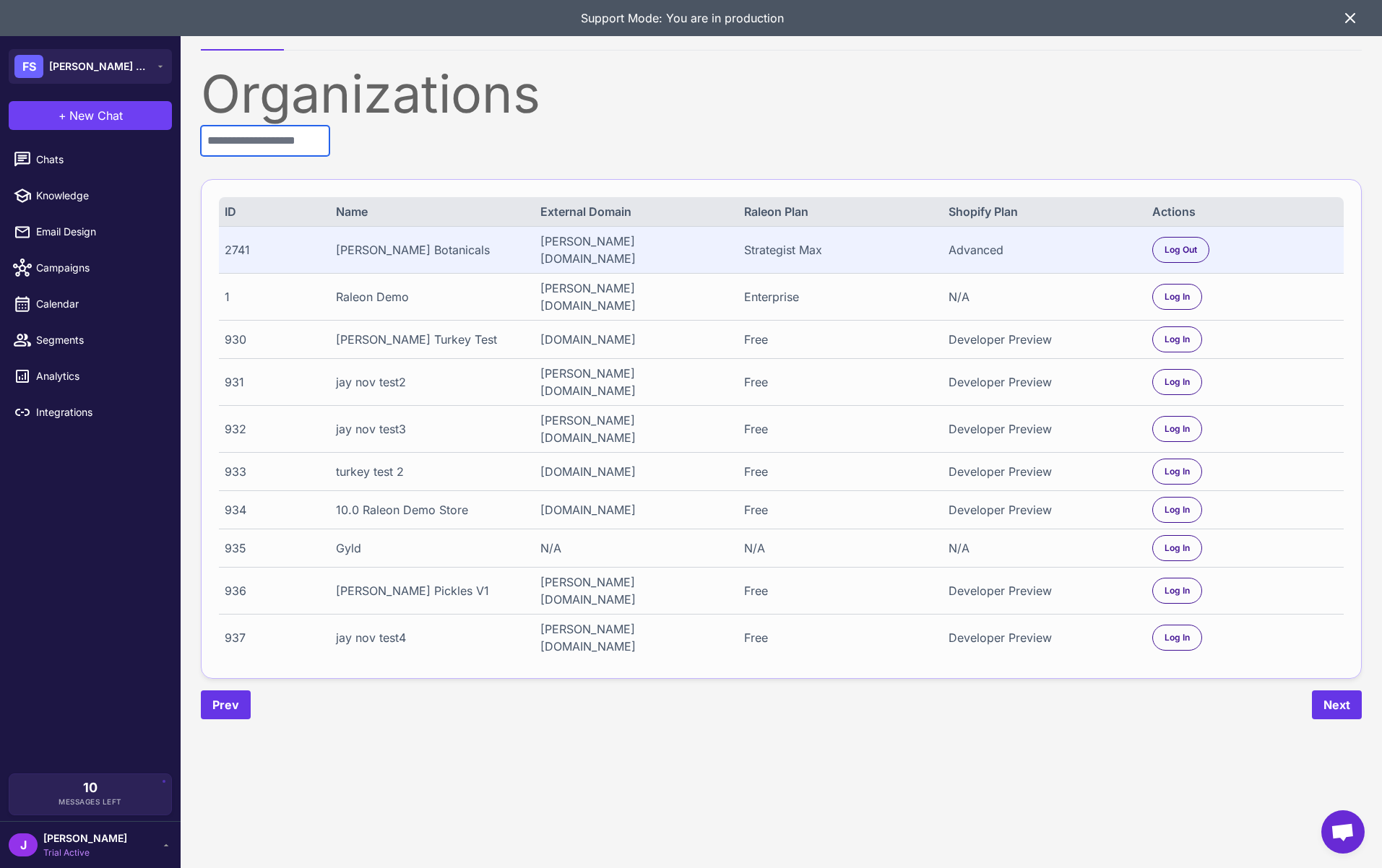
click at [268, 145] on input "text" at bounding box center [265, 140] width 128 height 30
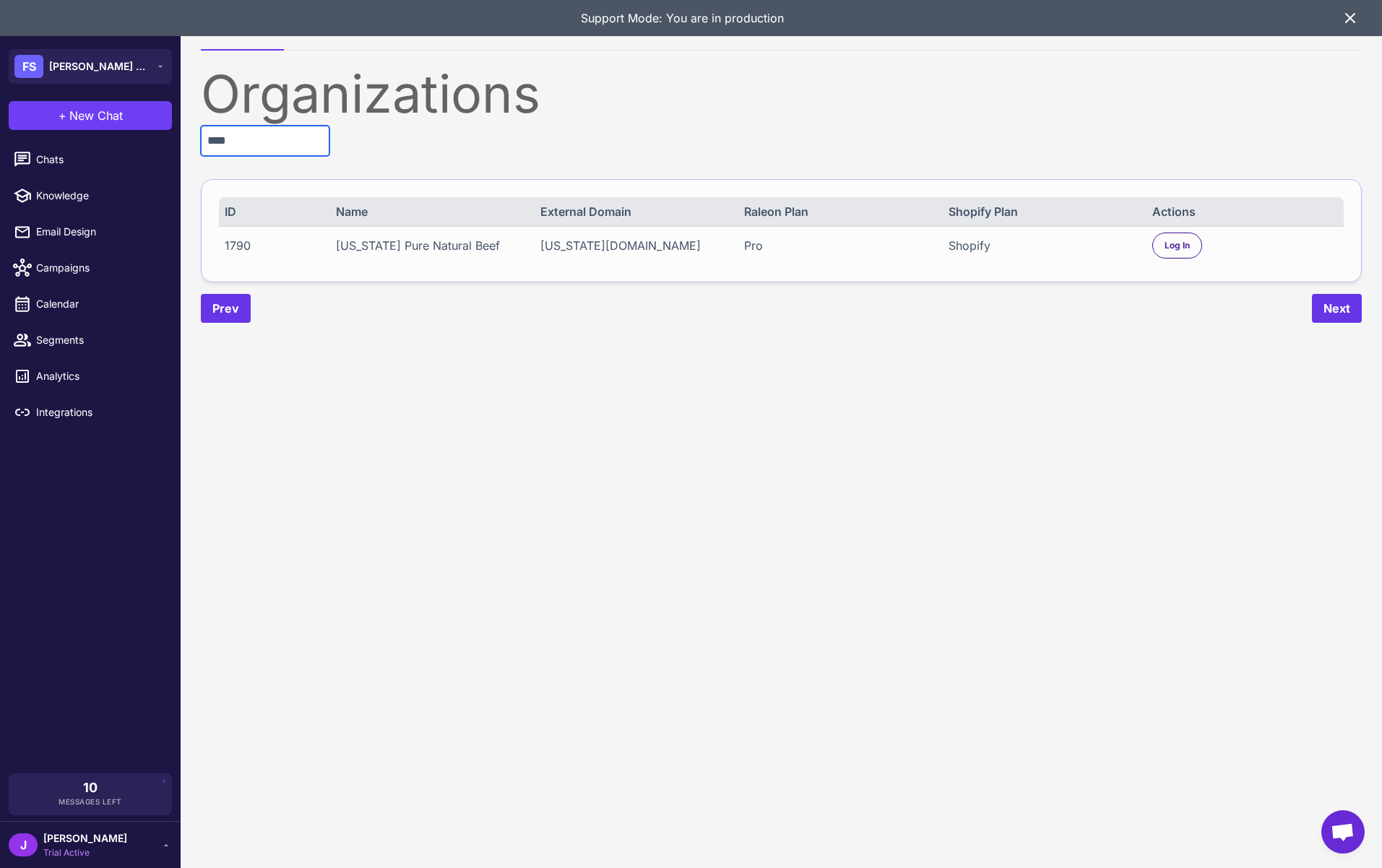
type input "****"
click at [1193, 234] on div "1790 Wyoming Pure Natural Beef wyoming-pure-natural-beef.myshopify.com Pro Shop…" at bounding box center [781, 245] width 1125 height 38
click at [1188, 251] on span "Log In" at bounding box center [1177, 246] width 25 height 13
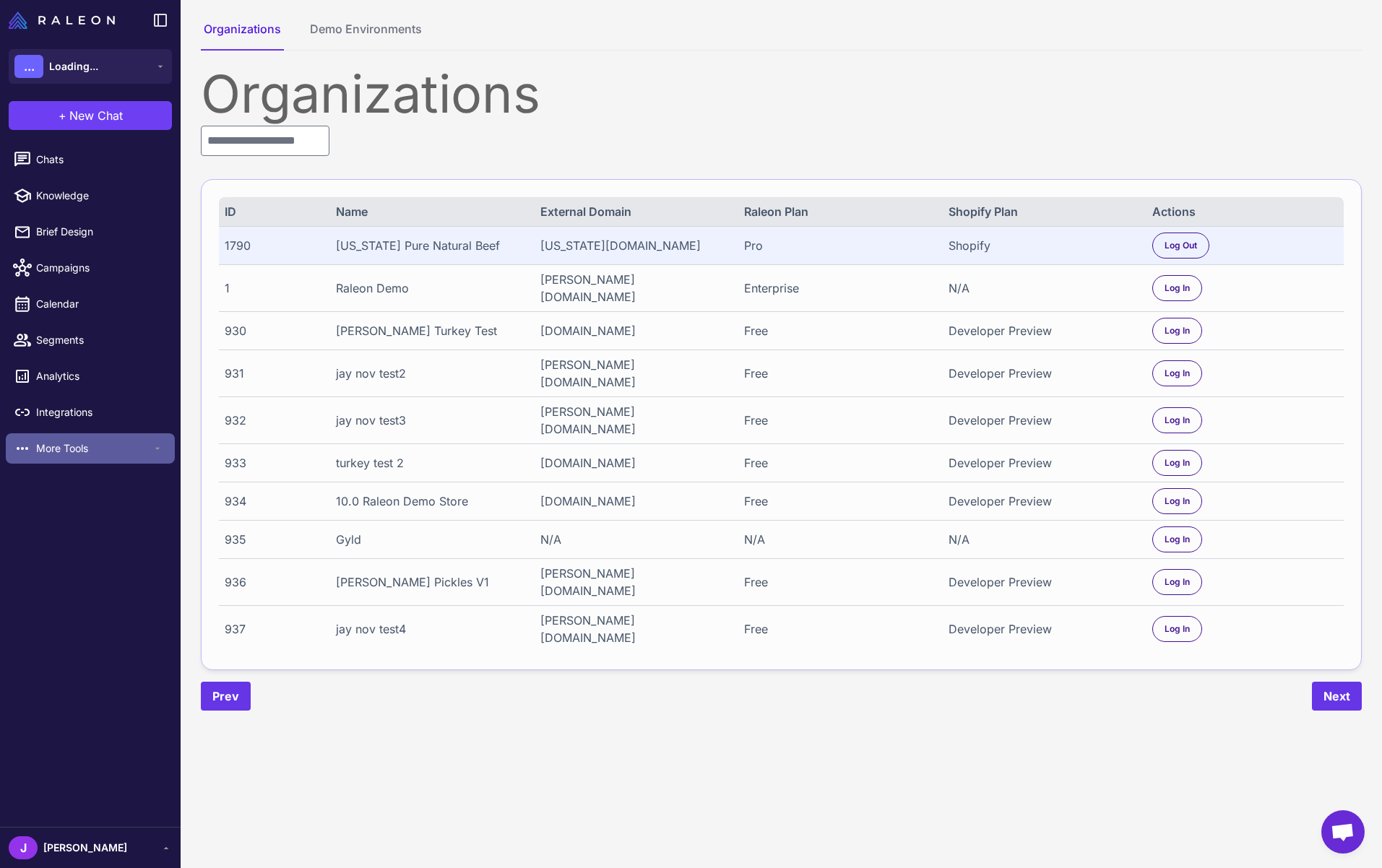
click at [75, 447] on span "More Tools" at bounding box center [93, 447] width 115 height 16
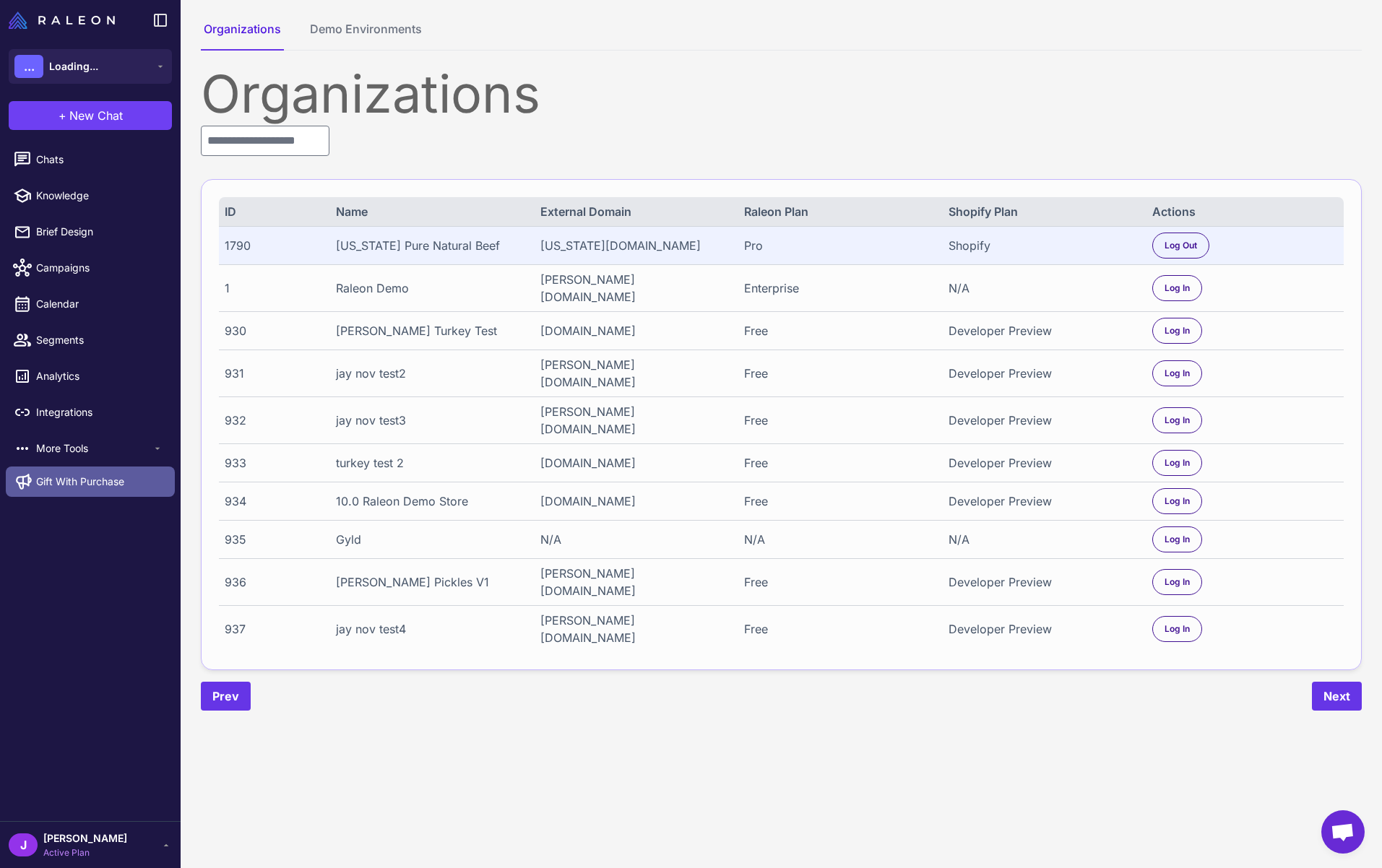
click at [72, 486] on span "Gift With Purchase" at bounding box center [80, 481] width 88 height 16
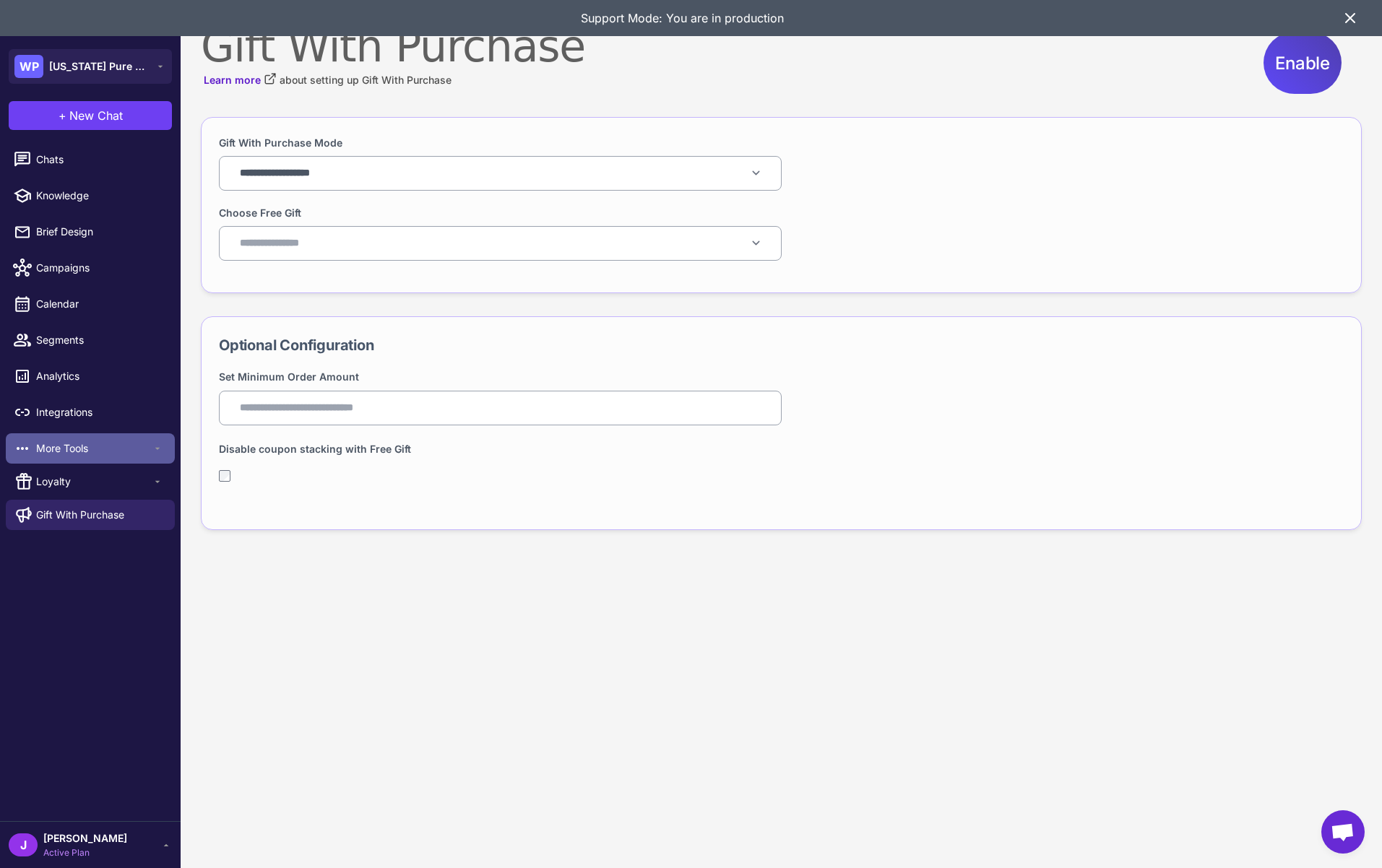
click at [61, 447] on span "More Tools" at bounding box center [93, 447] width 115 height 16
click at [56, 458] on div "More Tools" at bounding box center [90, 448] width 169 height 30
click at [56, 479] on span "Loyalty" at bounding box center [93, 481] width 115 height 16
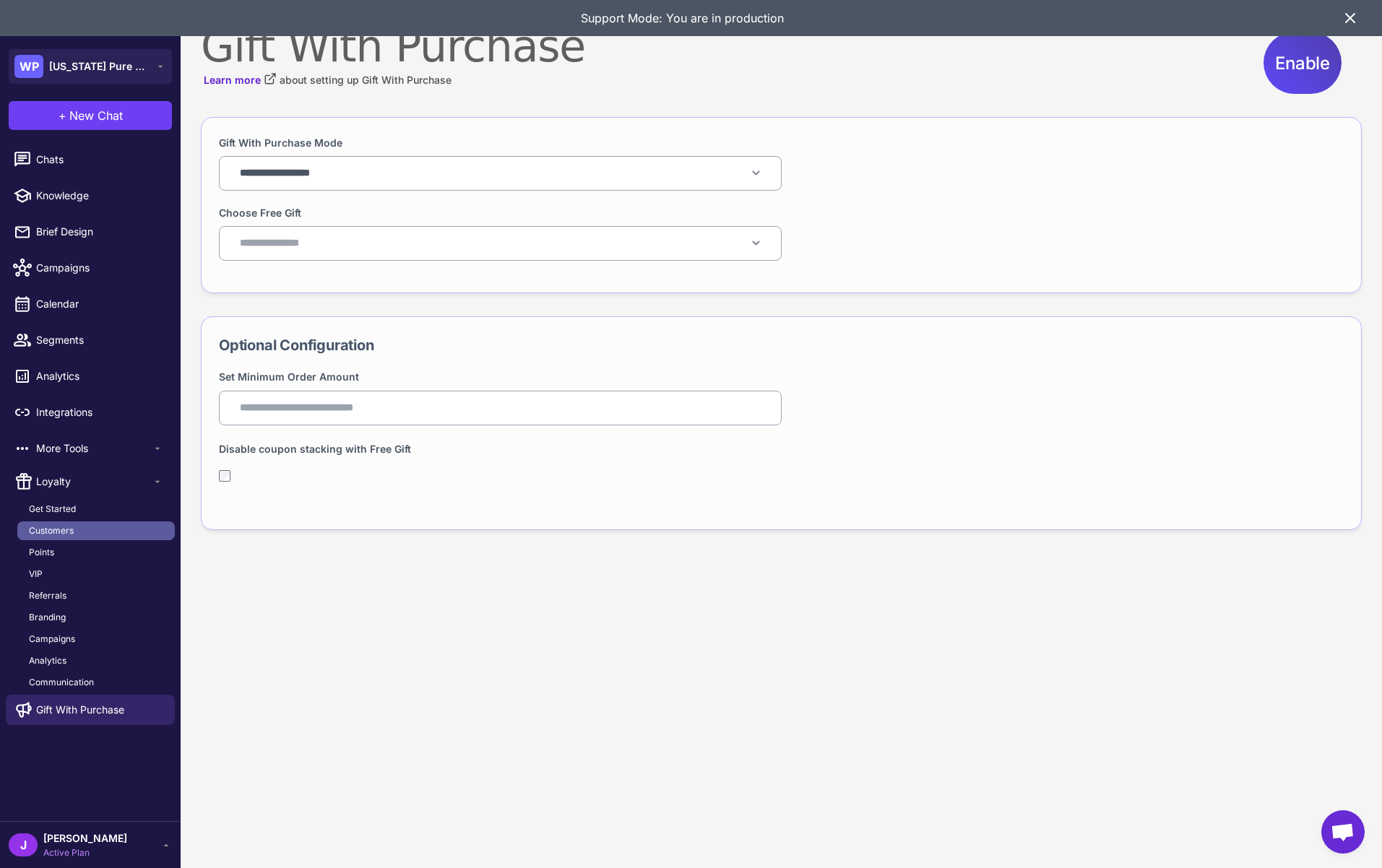
click at [52, 530] on span "Customers" at bounding box center [51, 531] width 45 height 13
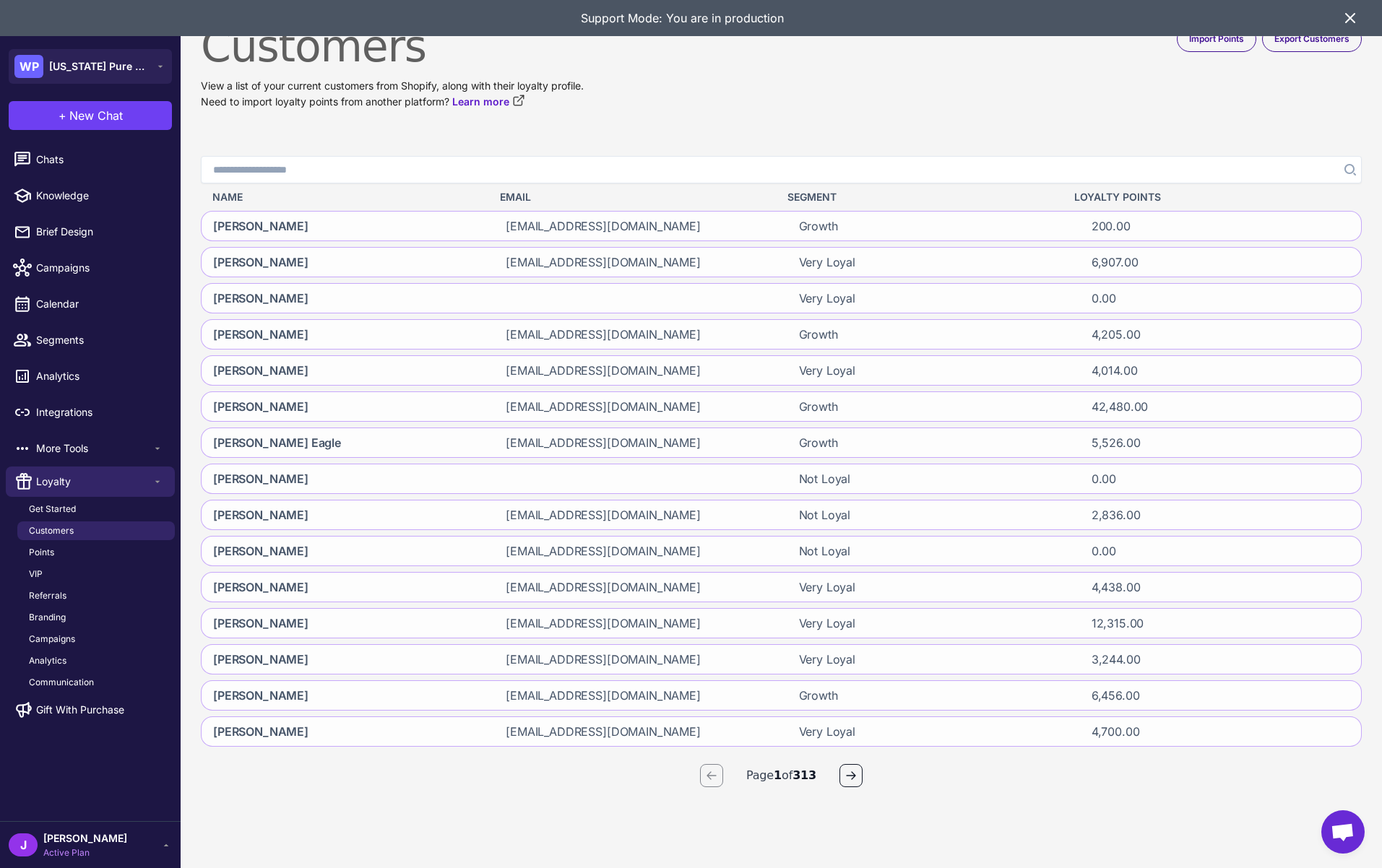
click at [1347, 14] on icon at bounding box center [1349, 17] width 17 height 17
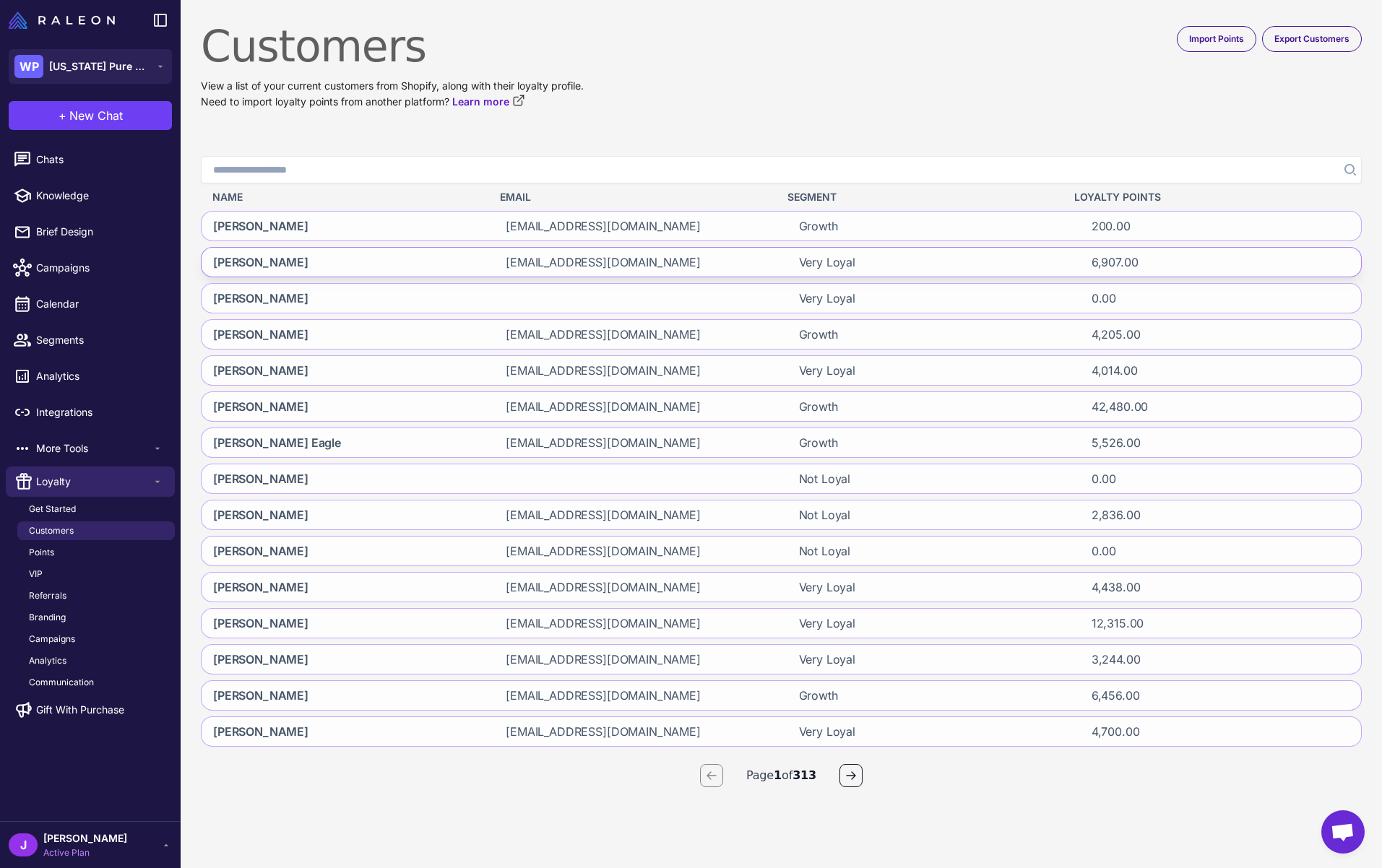
click at [550, 260] on span "[EMAIL_ADDRESS][DOMAIN_NAME]" at bounding box center [603, 261] width 195 height 17
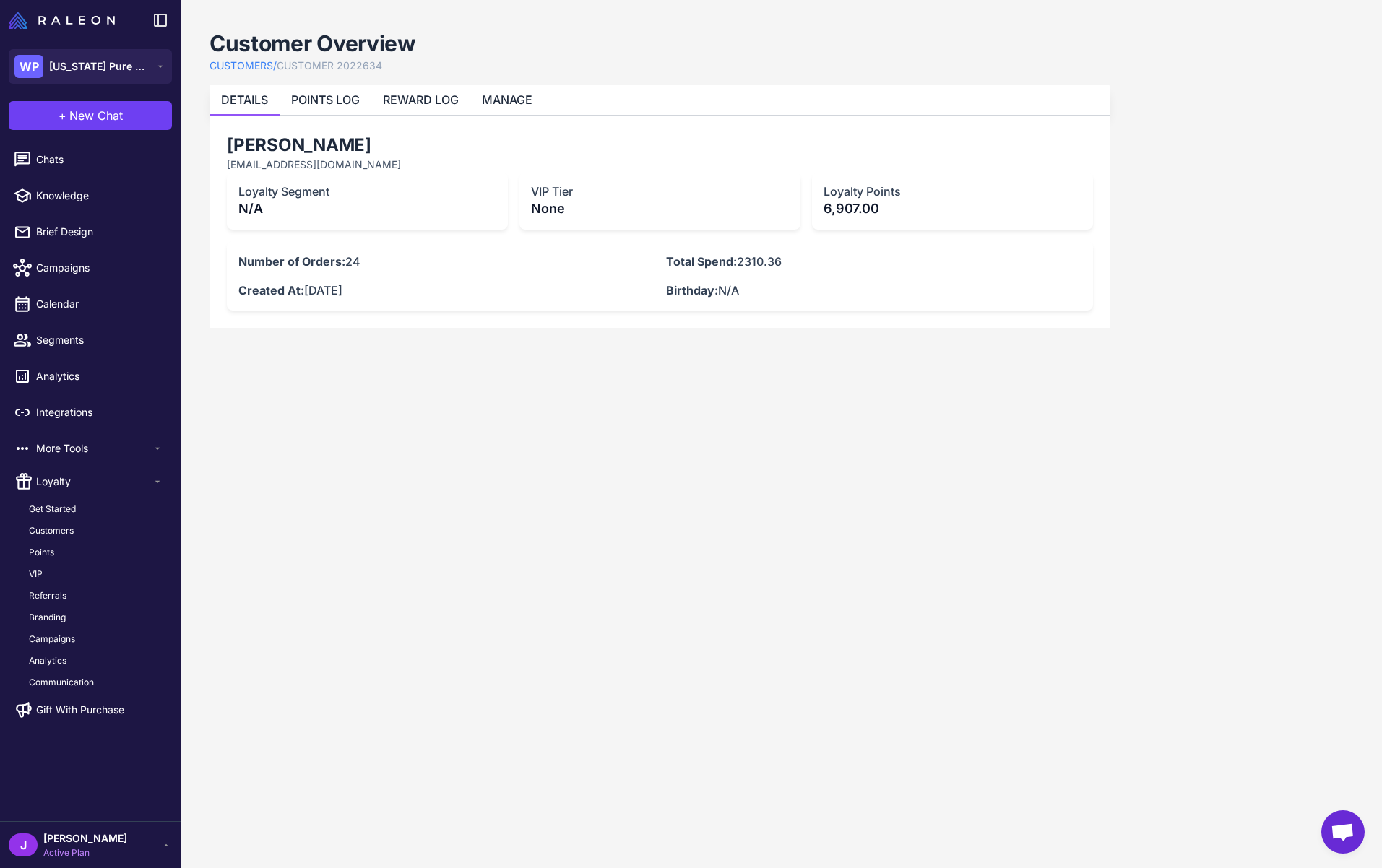
click at [428, 116] on div "[PERSON_NAME] [EMAIL_ADDRESS][DOMAIN_NAME] Loyalty Segment N/A VIP Tier None Lo…" at bounding box center [659, 221] width 901 height 211
click at [409, 92] on link "REWARD LOG" at bounding box center [421, 100] width 76 height 15
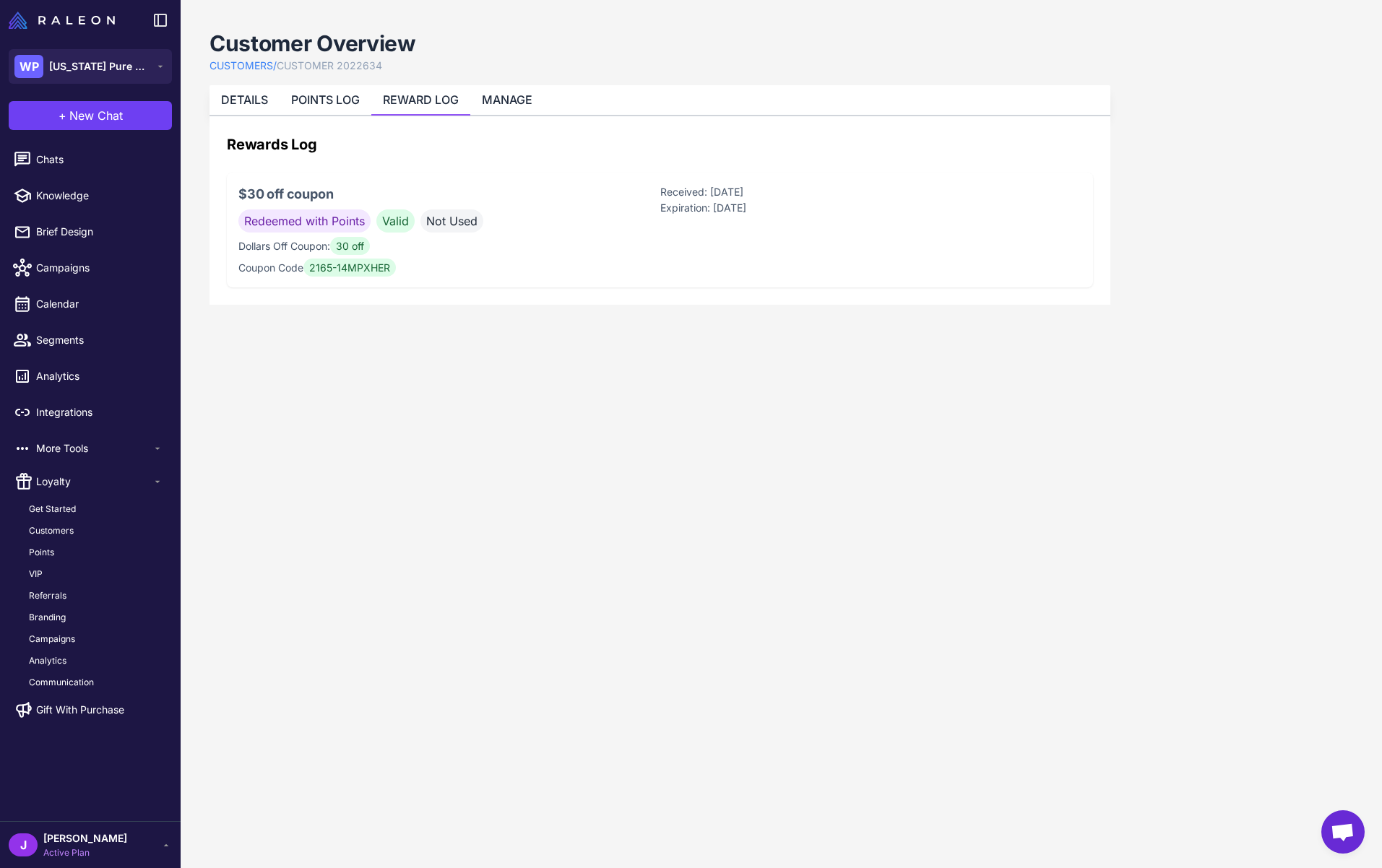
click at [448, 224] on span "Not Used" at bounding box center [452, 220] width 63 height 23
click at [314, 216] on span "Redeemed with Points" at bounding box center [305, 220] width 132 height 23
drag, startPoint x: 293, startPoint y: 249, endPoint x: 338, endPoint y: 265, distance: 47.8
click at [293, 249] on p "Dollars Off Coupon: 30 off" at bounding box center [449, 246] width 421 height 16
click at [305, 114] on li "POINTS LOG" at bounding box center [325, 100] width 91 height 29
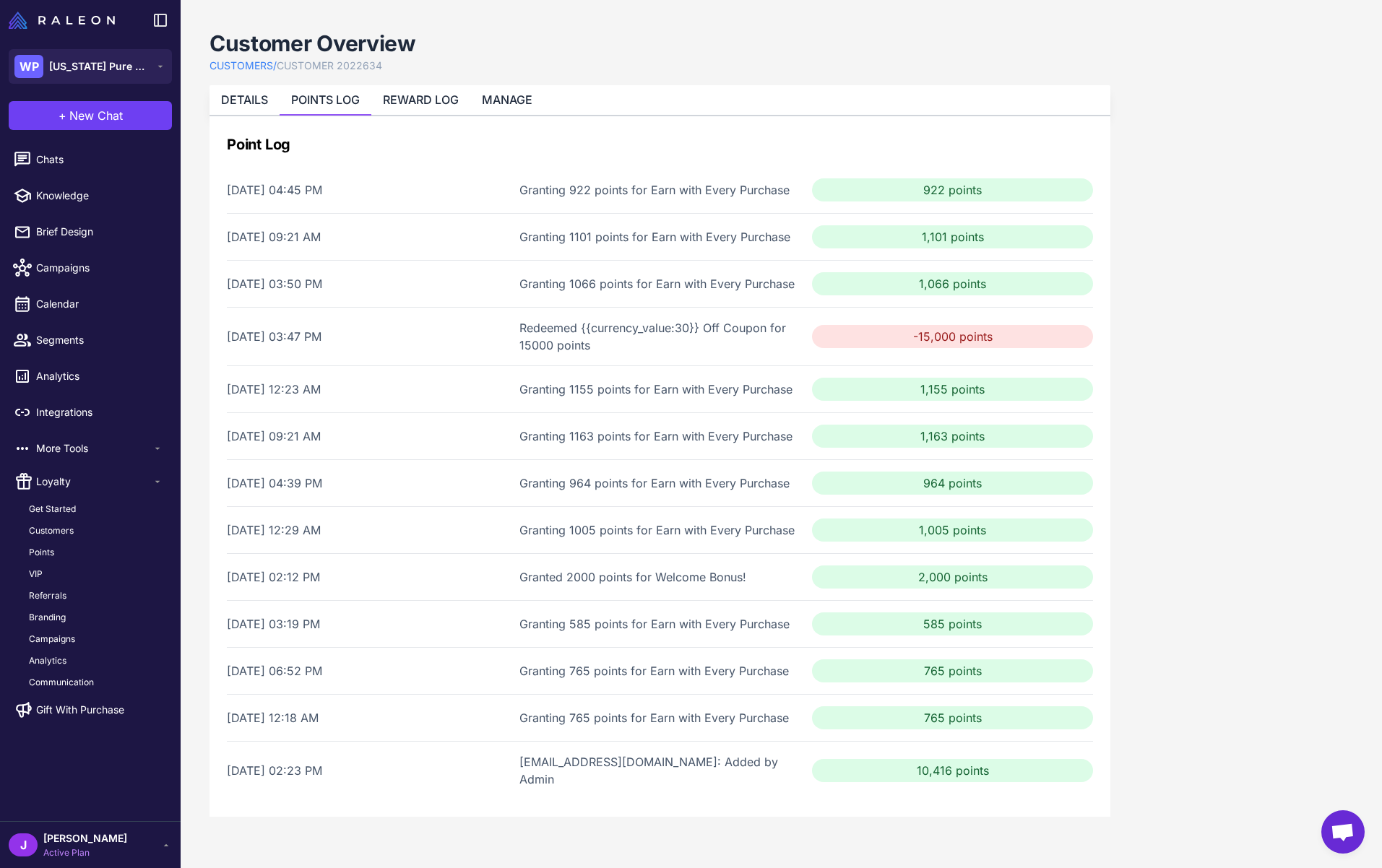
drag, startPoint x: 256, startPoint y: 107, endPoint x: 136, endPoint y: 0, distance: 160.8
click at [256, 105] on li "DETAILS" at bounding box center [244, 100] width 70 height 29
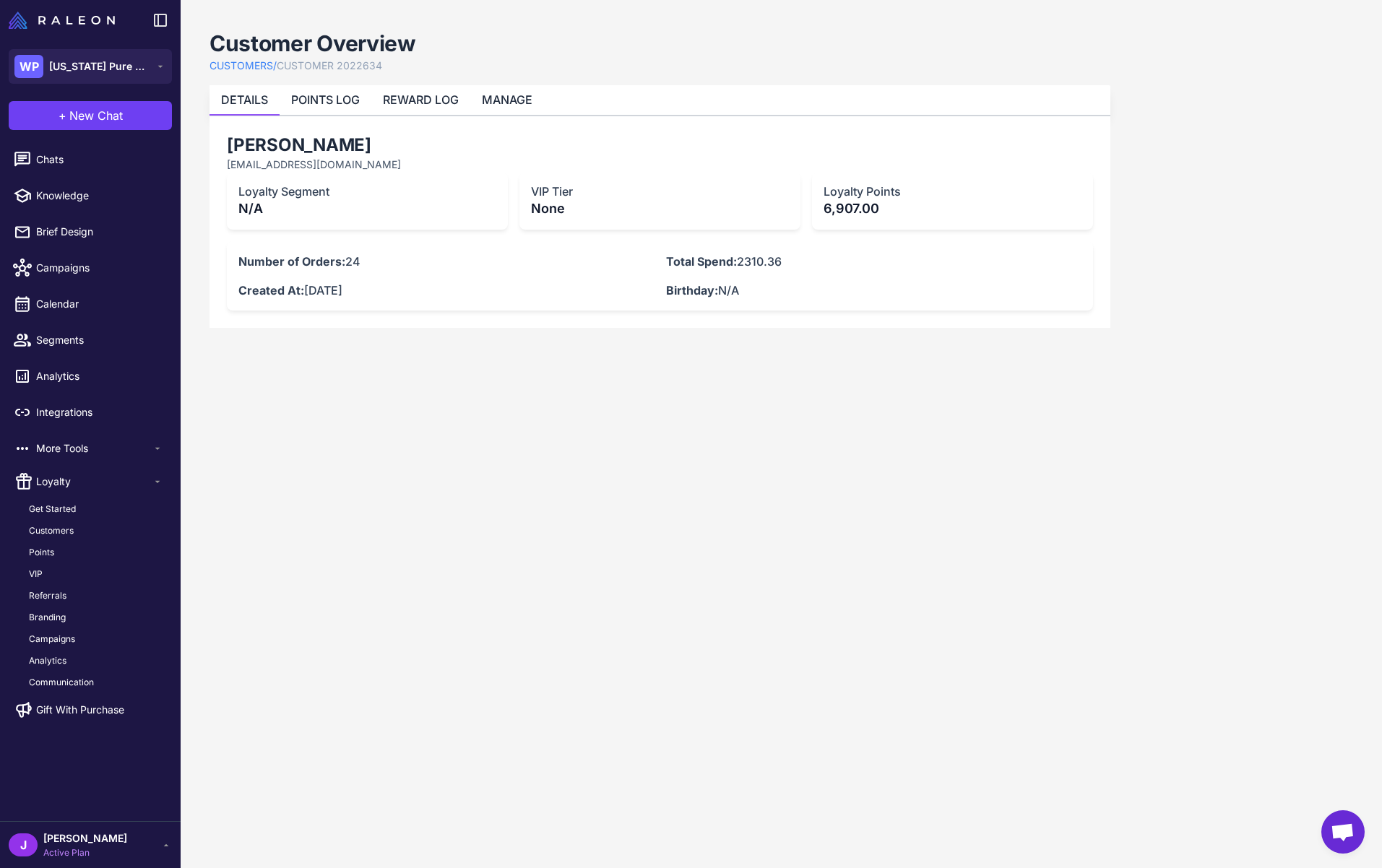
click at [640, 33] on div "Customer Overview CUSTOMERS / CUSTOMER 2022634" at bounding box center [659, 51] width 901 height 45
click at [1160, 11] on content "Customer Overview CUSTOMERS / CUSTOMER 2022634 DETAILS POINTS LOG REWARD LOG MA…" at bounding box center [781, 434] width 1201 height 868
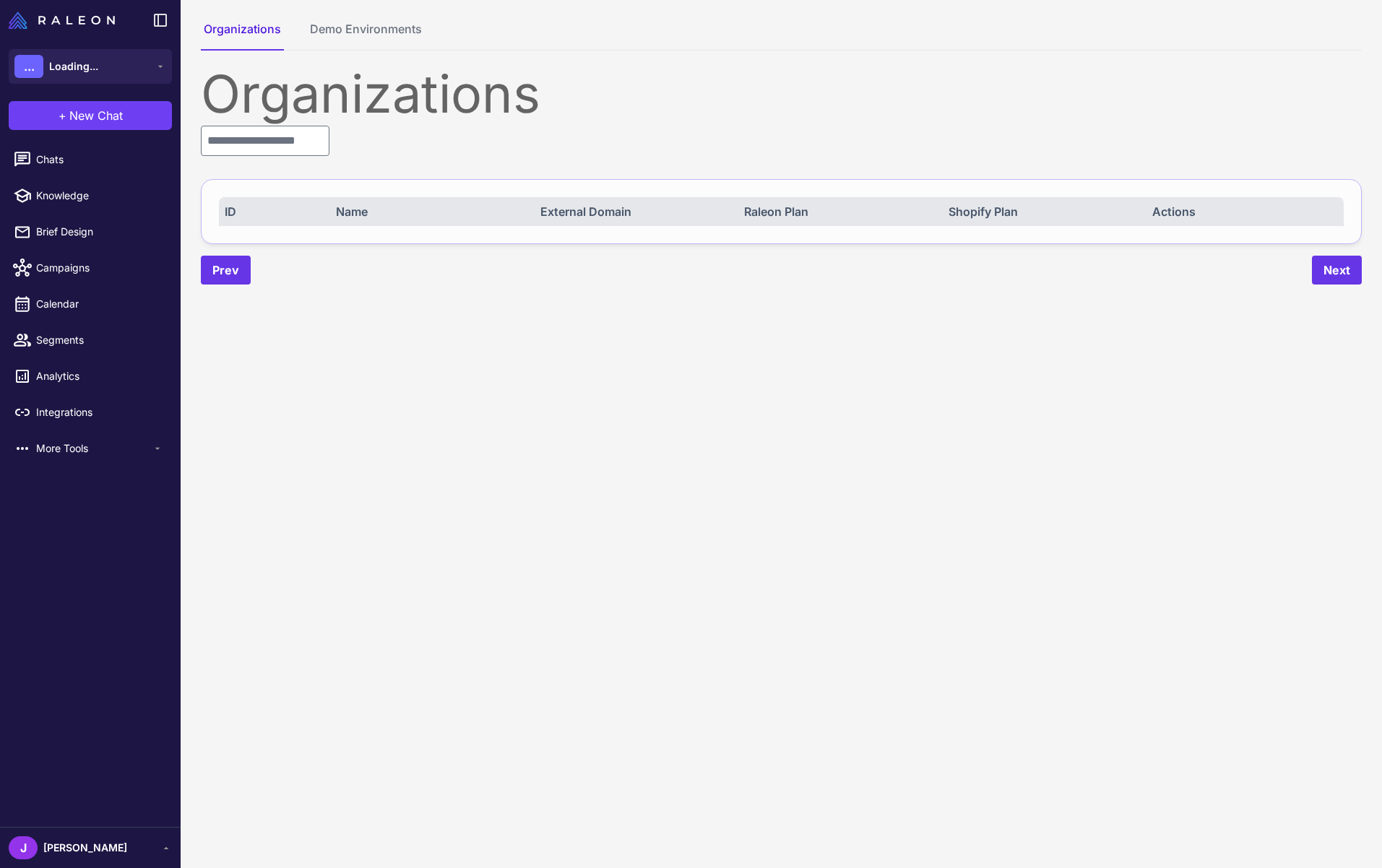
click at [230, 110] on div "Organizations" at bounding box center [781, 94] width 1161 height 52
click at [237, 141] on input "text" at bounding box center [265, 140] width 128 height 30
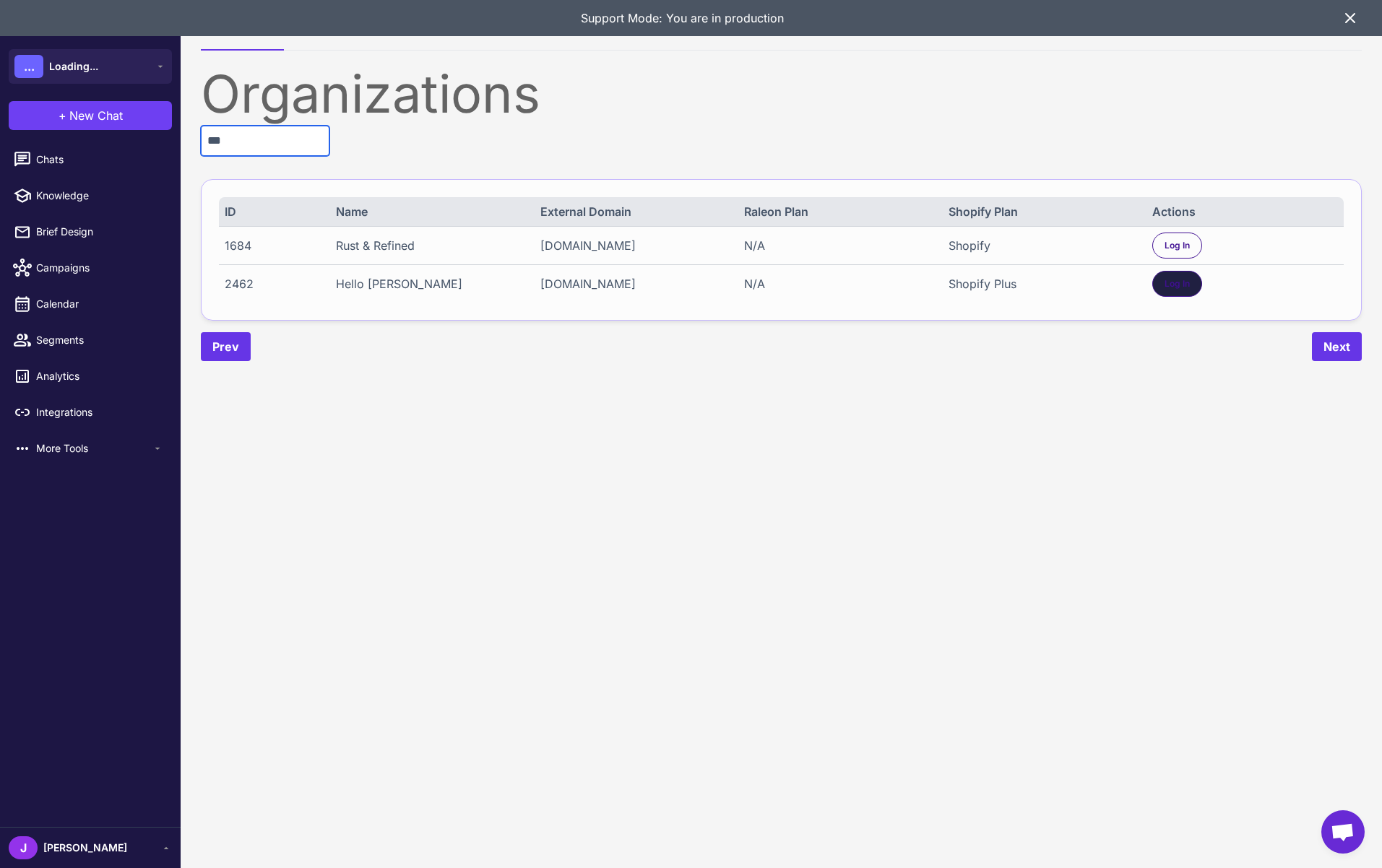
type input "***"
click at [1190, 279] on div "Log In" at bounding box center [1176, 284] width 50 height 26
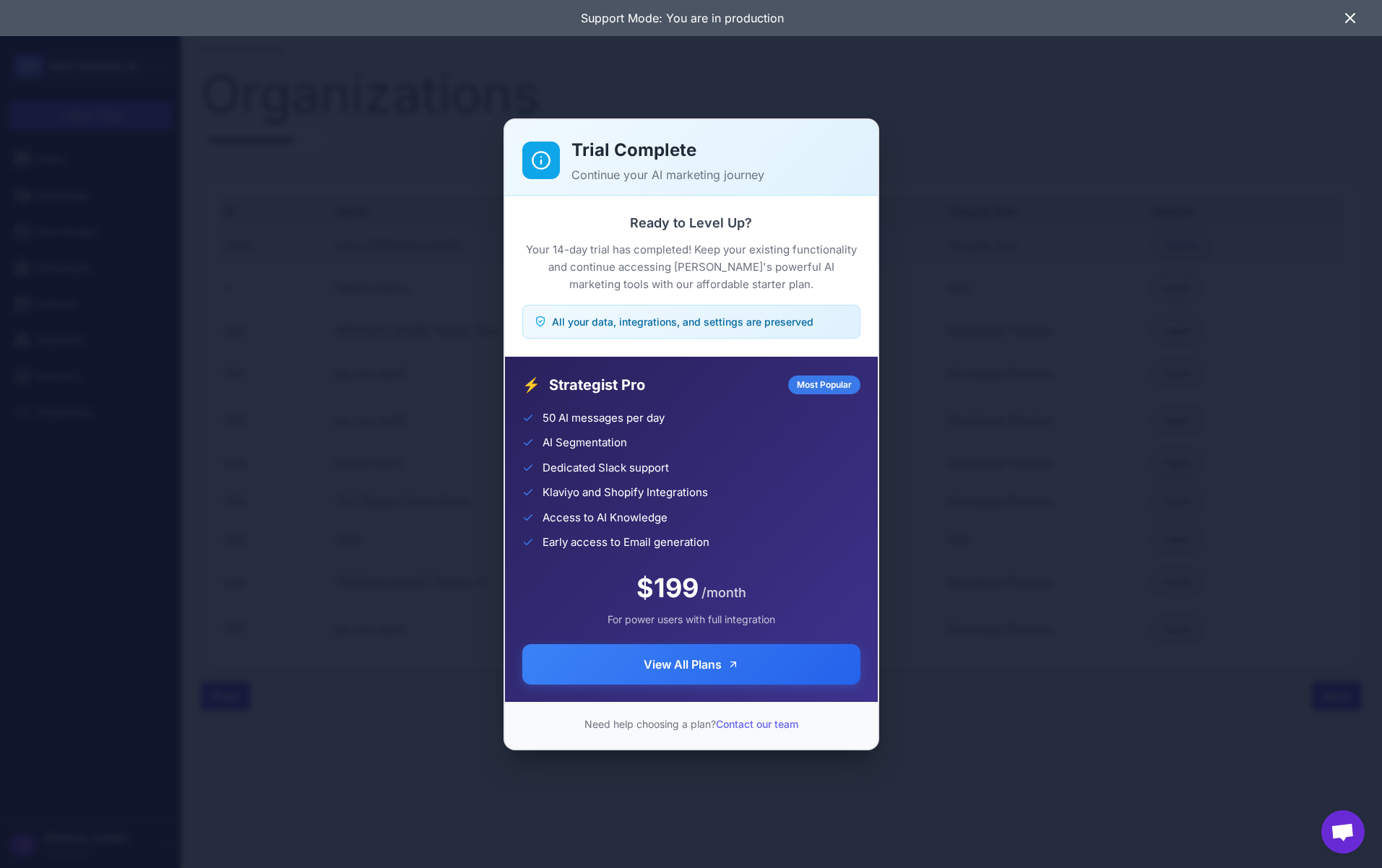
click at [808, 477] on div "50 AI messages per day AI Segmentation Dedicated Slack support Klaviyo and Shop…" at bounding box center [691, 480] width 338 height 140
click at [1351, 20] on icon at bounding box center [1349, 18] width 9 height 9
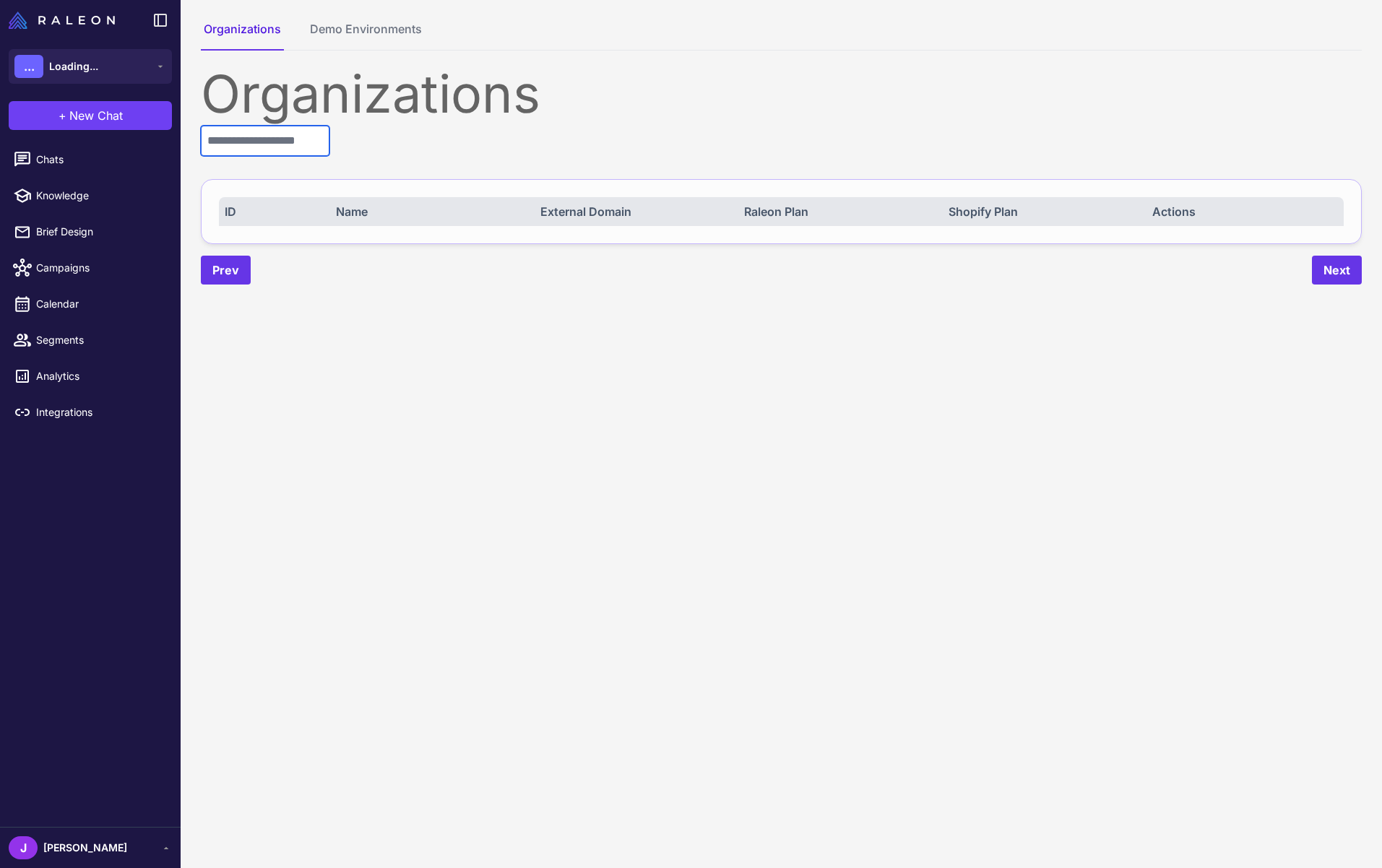
click at [258, 151] on input "text" at bounding box center [265, 140] width 128 height 30
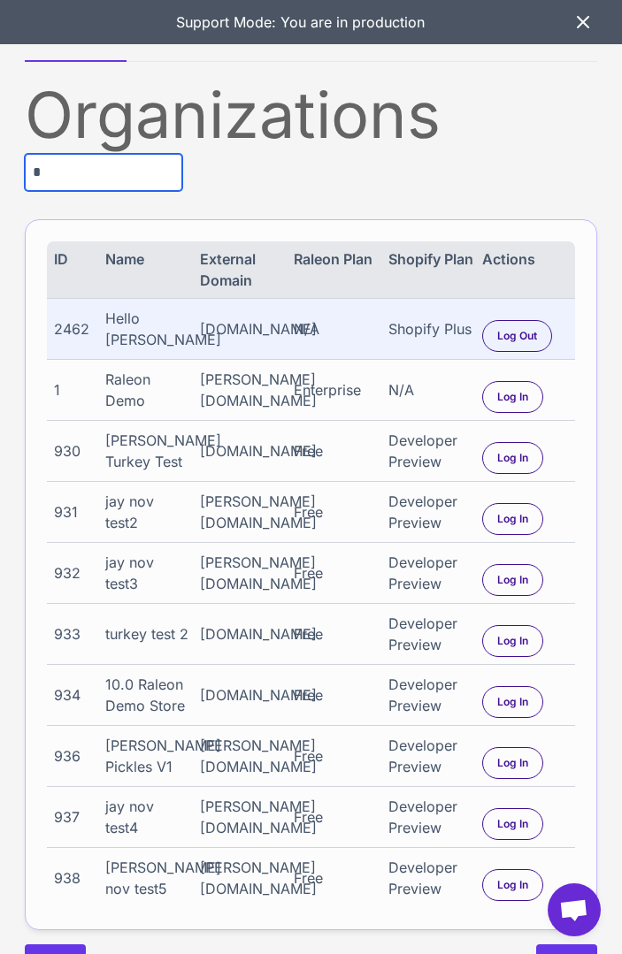
click at [45, 179] on input "*" at bounding box center [103, 172] width 157 height 37
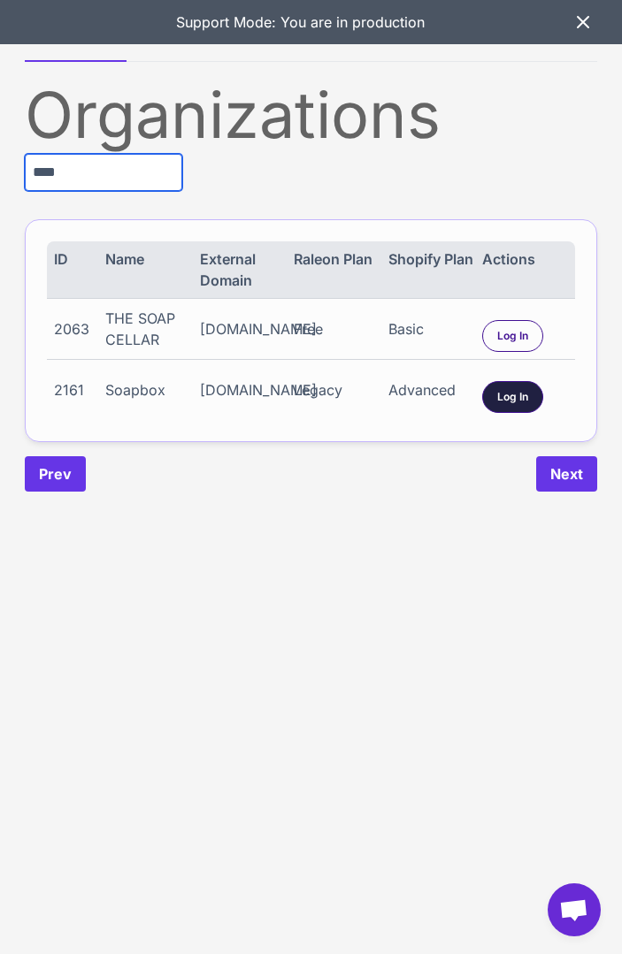
type input "****"
click at [509, 391] on span "Log In" at bounding box center [512, 397] width 31 height 16
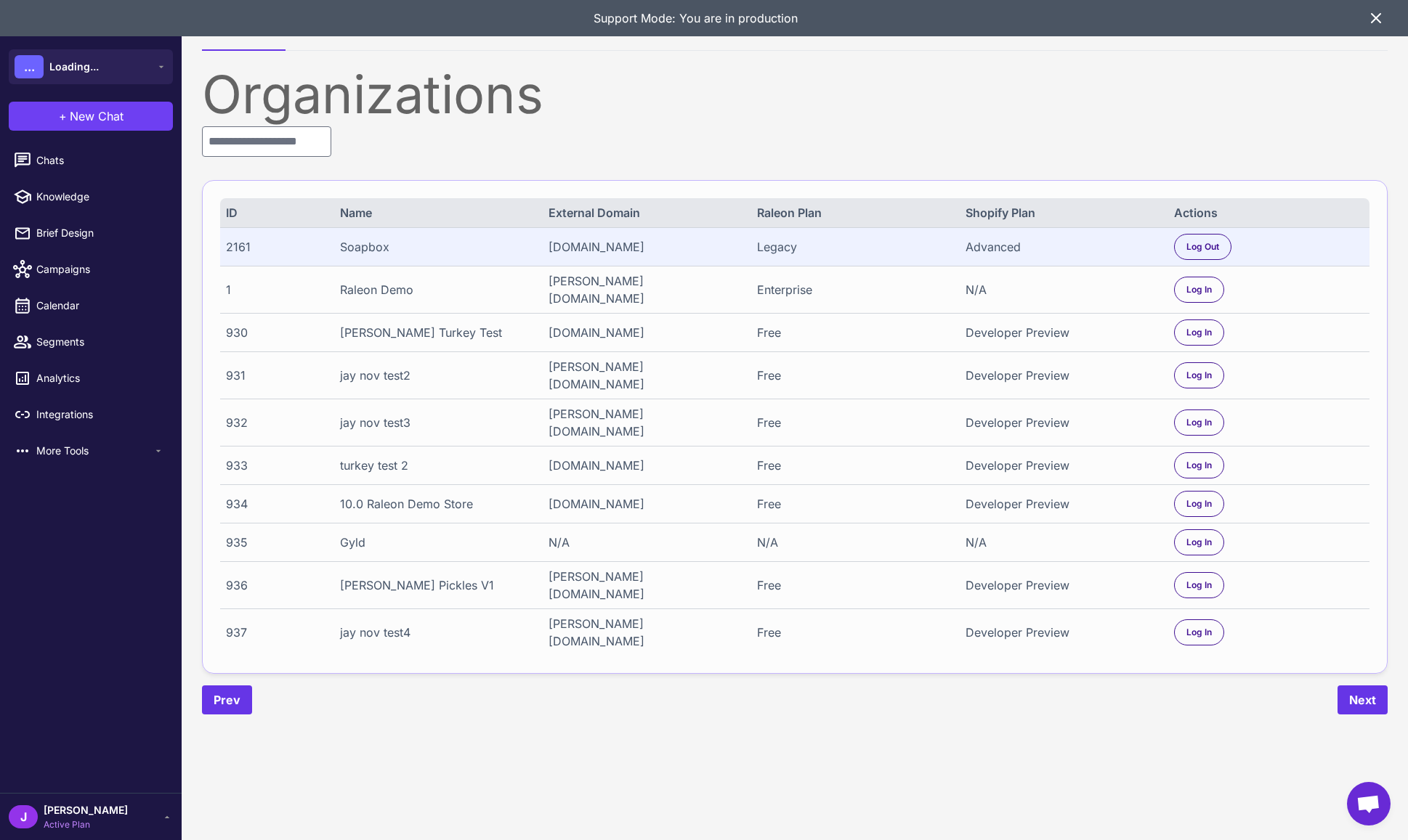
click at [435, 158] on div "Organizations ID Name External Domain Raleon Plan Shopify Plan Actions 2161 Soa…" at bounding box center [794, 391] width 1185 height 646
click at [279, 137] on input "text" at bounding box center [266, 141] width 129 height 30
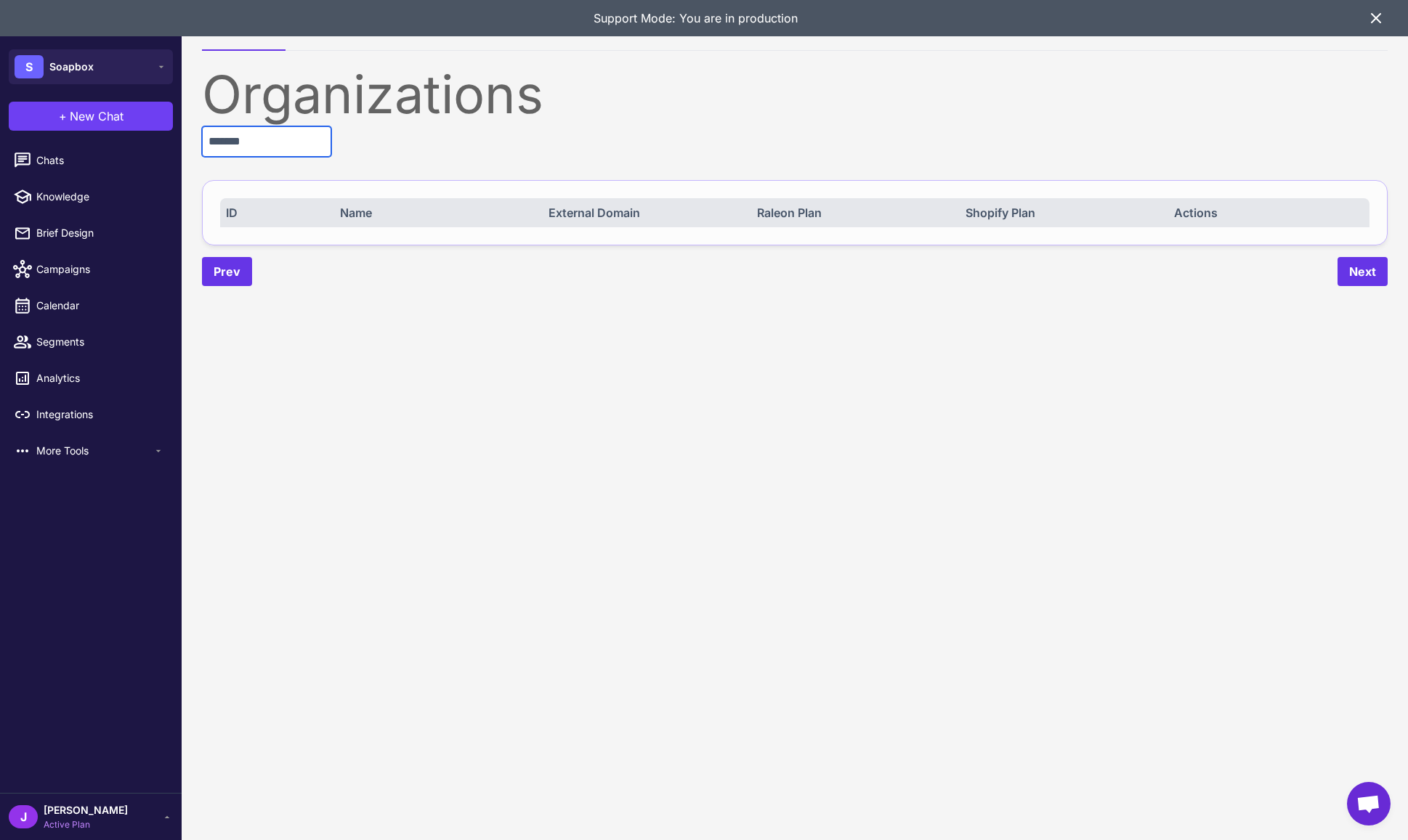
type input "*******"
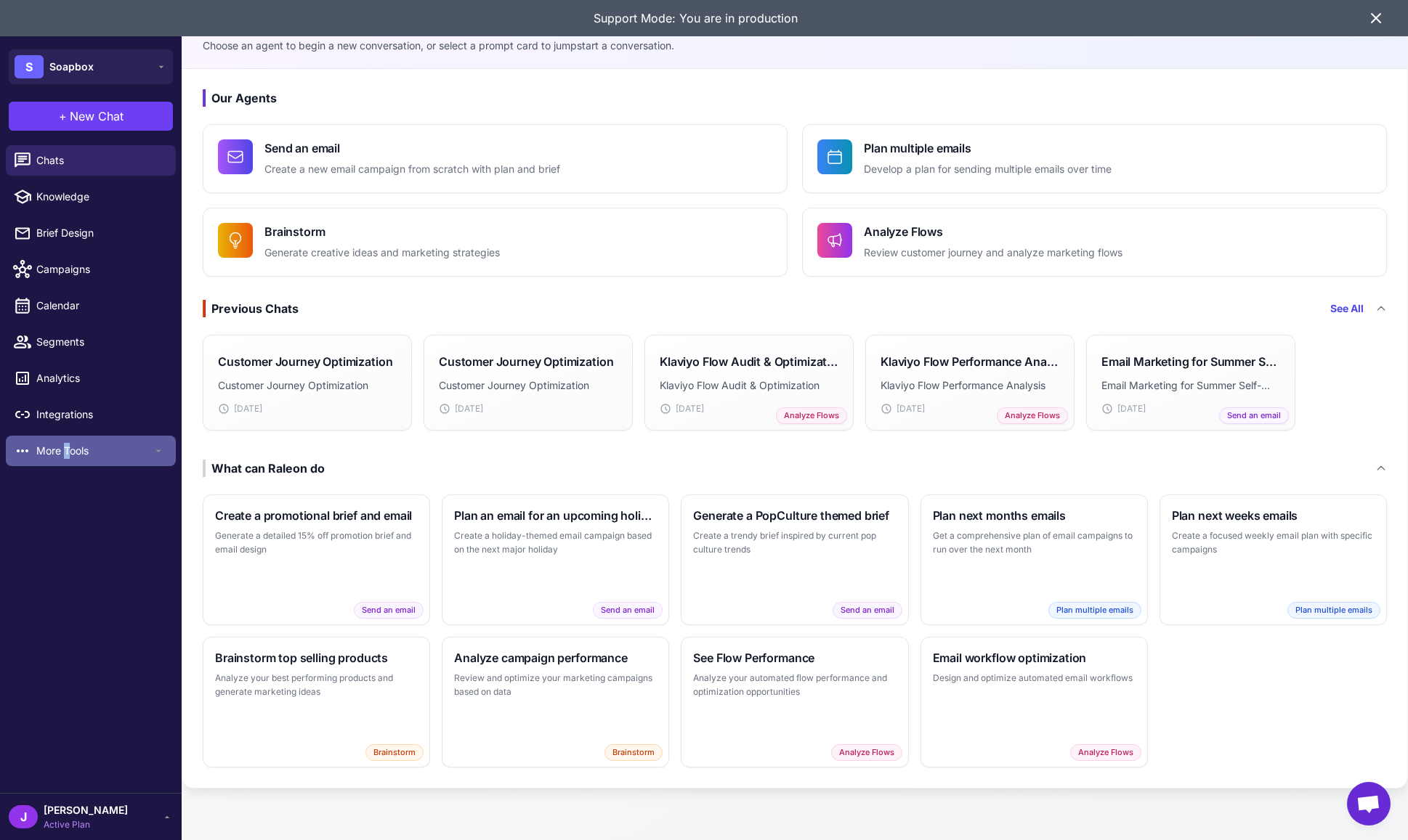
click at [67, 451] on span "More Tools" at bounding box center [94, 450] width 116 height 16
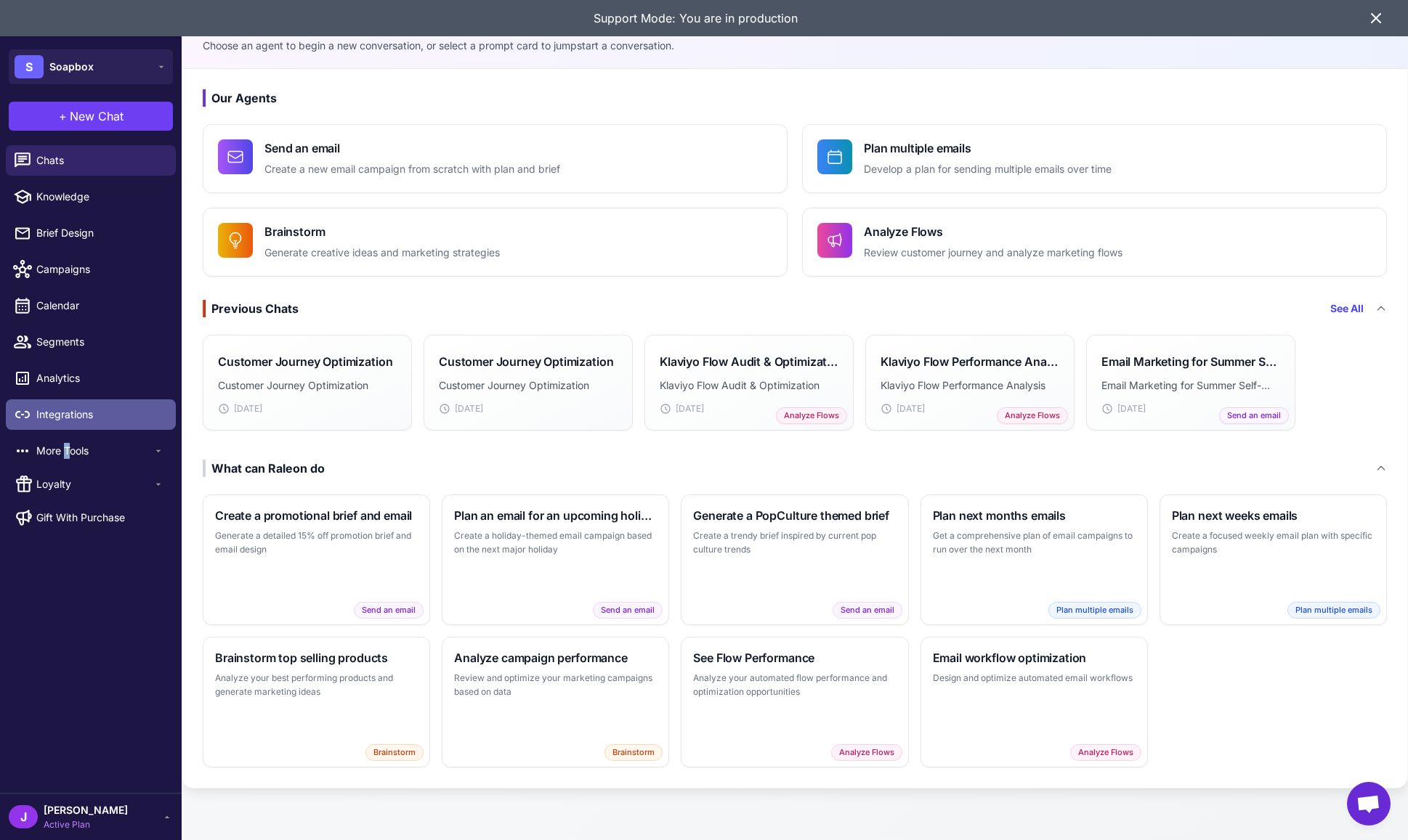
click at [64, 414] on span "Integrations" at bounding box center [100, 414] width 128 height 16
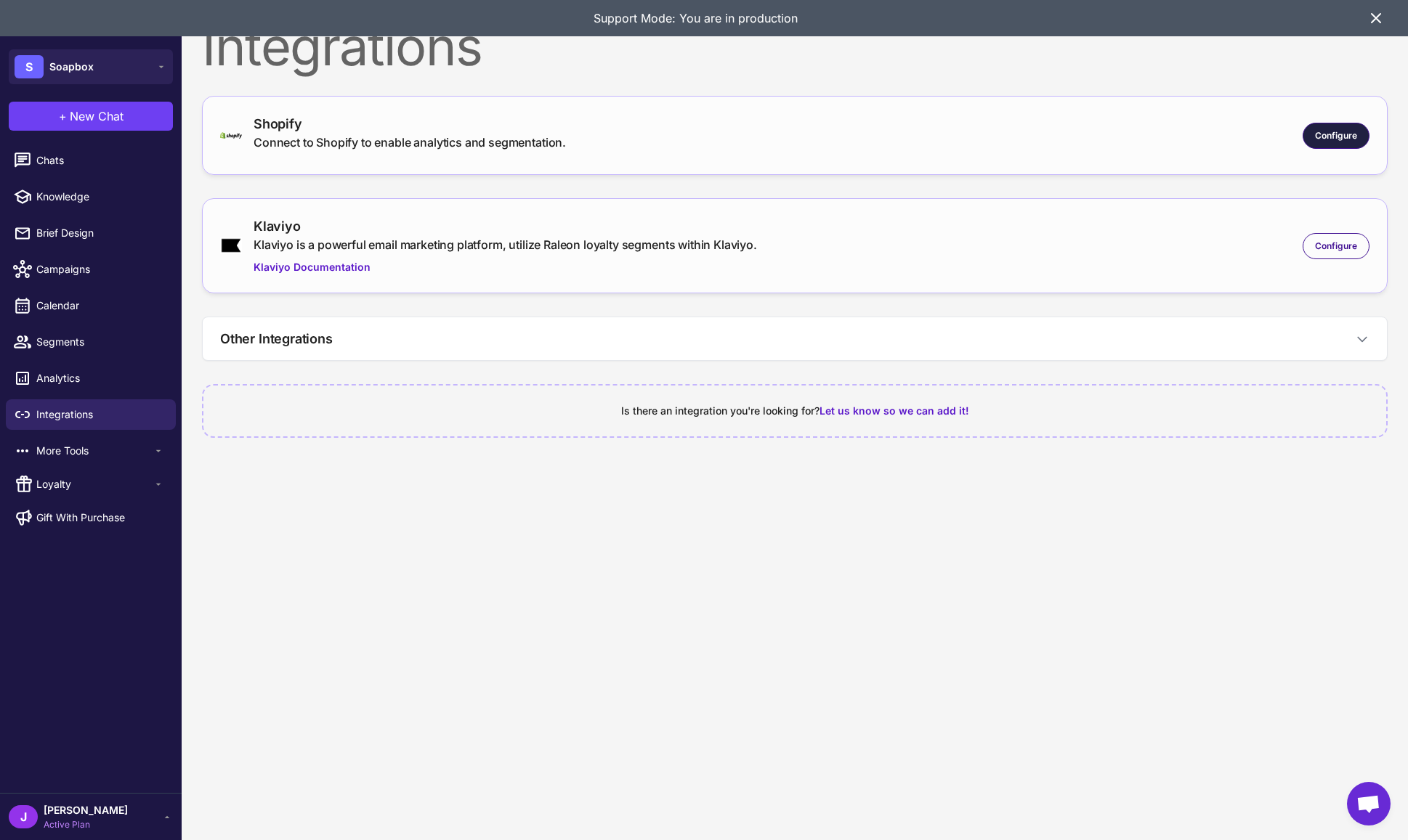
click at [1332, 139] on span "Configure" at bounding box center [1336, 135] width 42 height 13
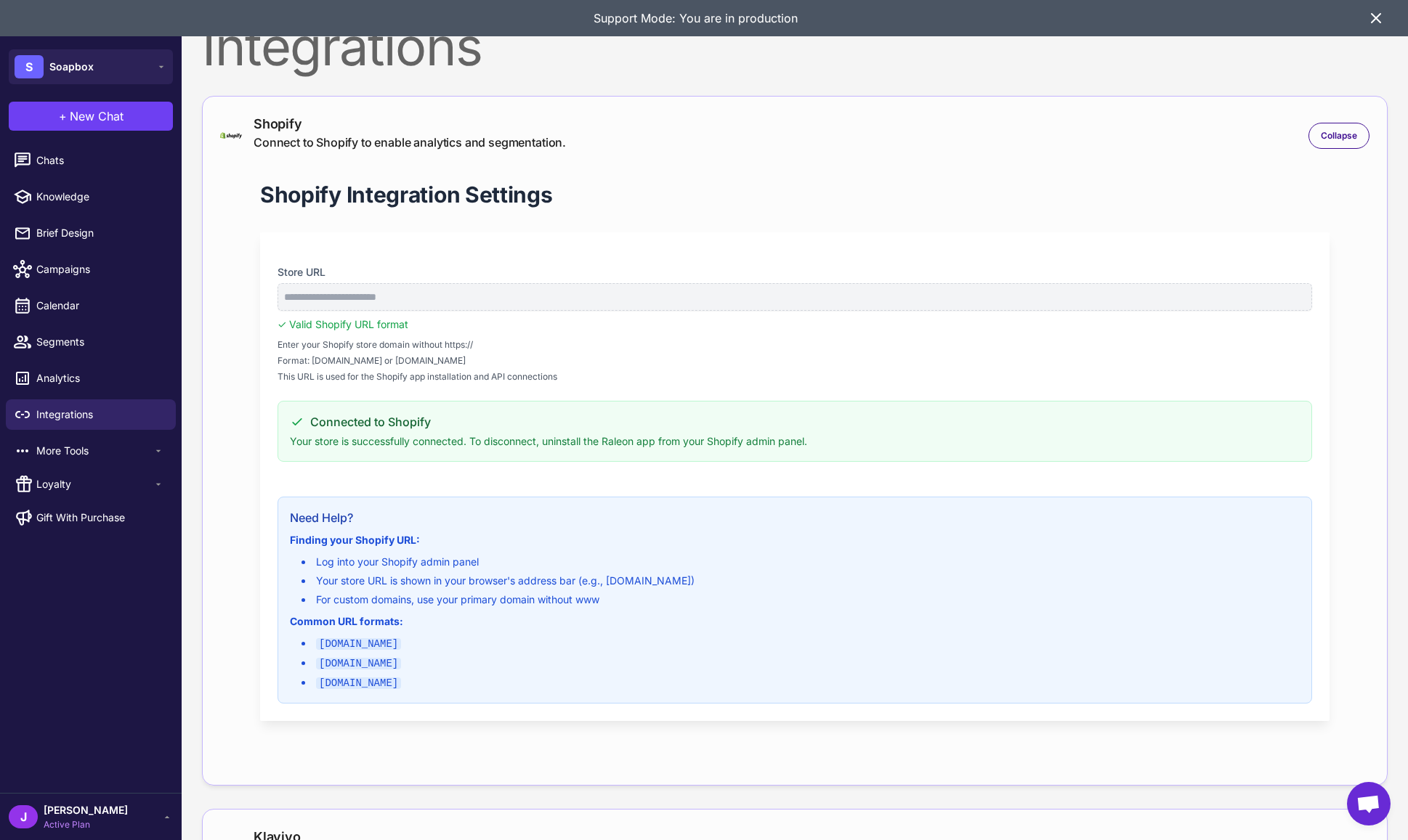
click at [1367, 19] on icon at bounding box center [1375, 17] width 17 height 17
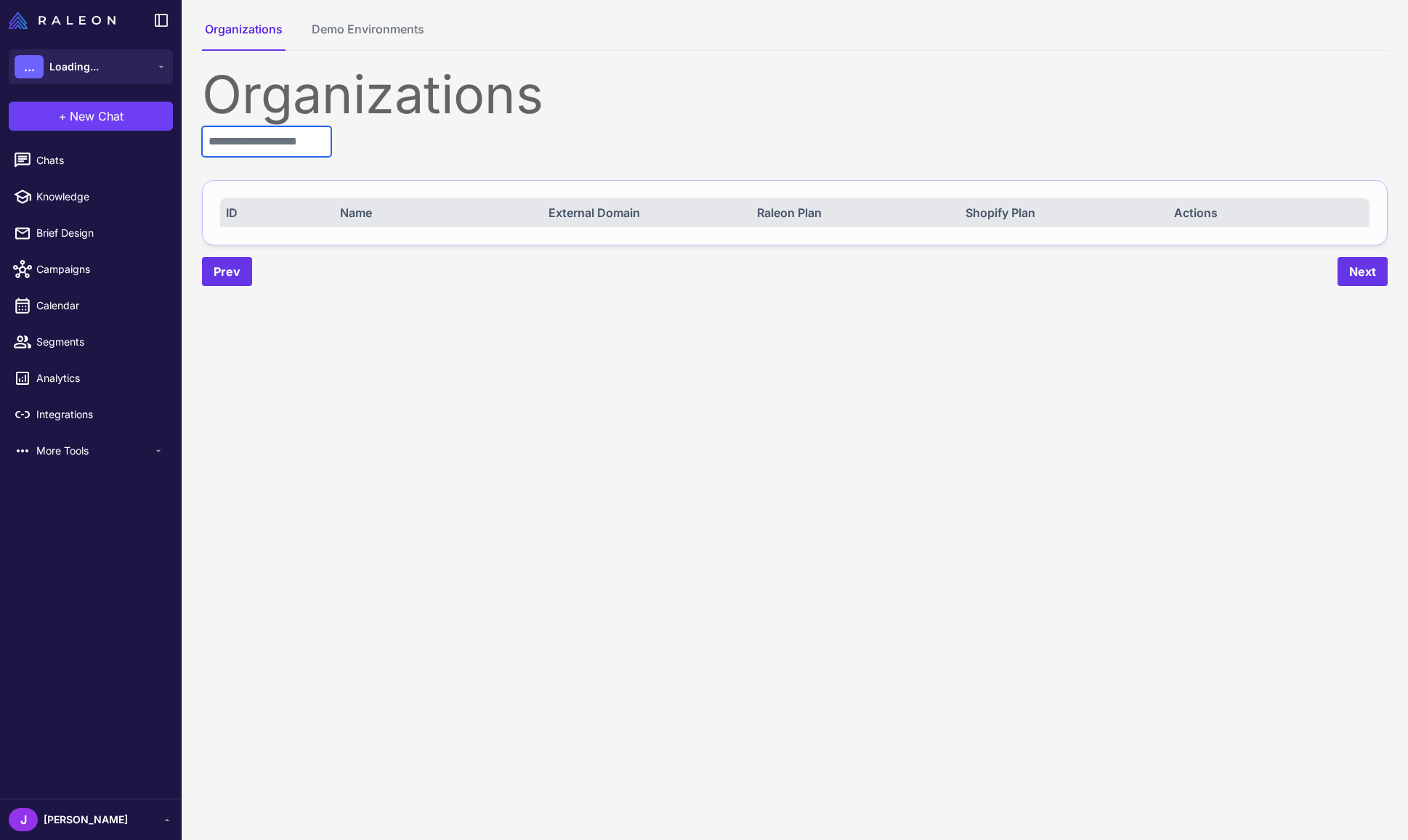
click at [242, 145] on input "text" at bounding box center [266, 141] width 129 height 30
type input "*****"
type input "*"
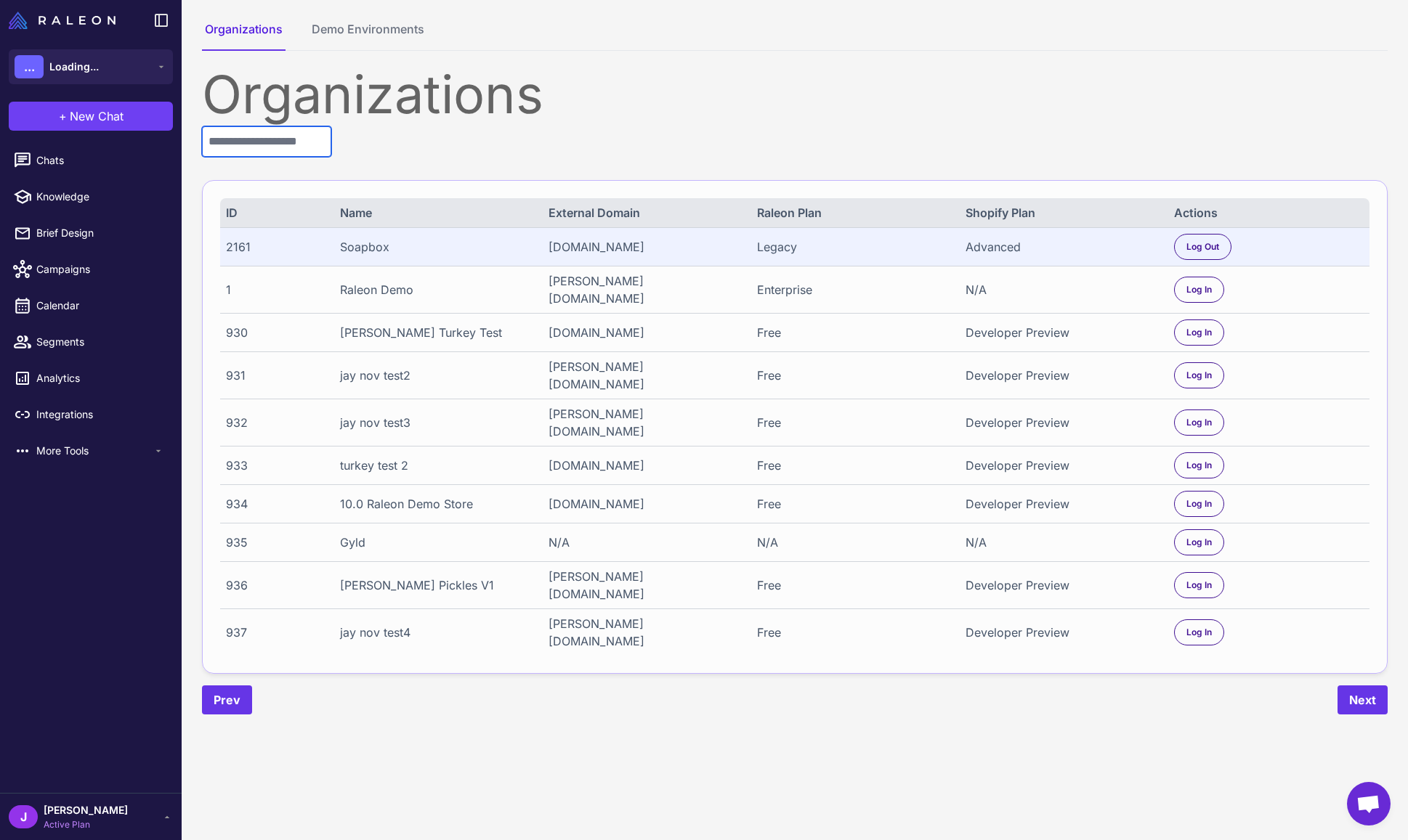
type input "*"
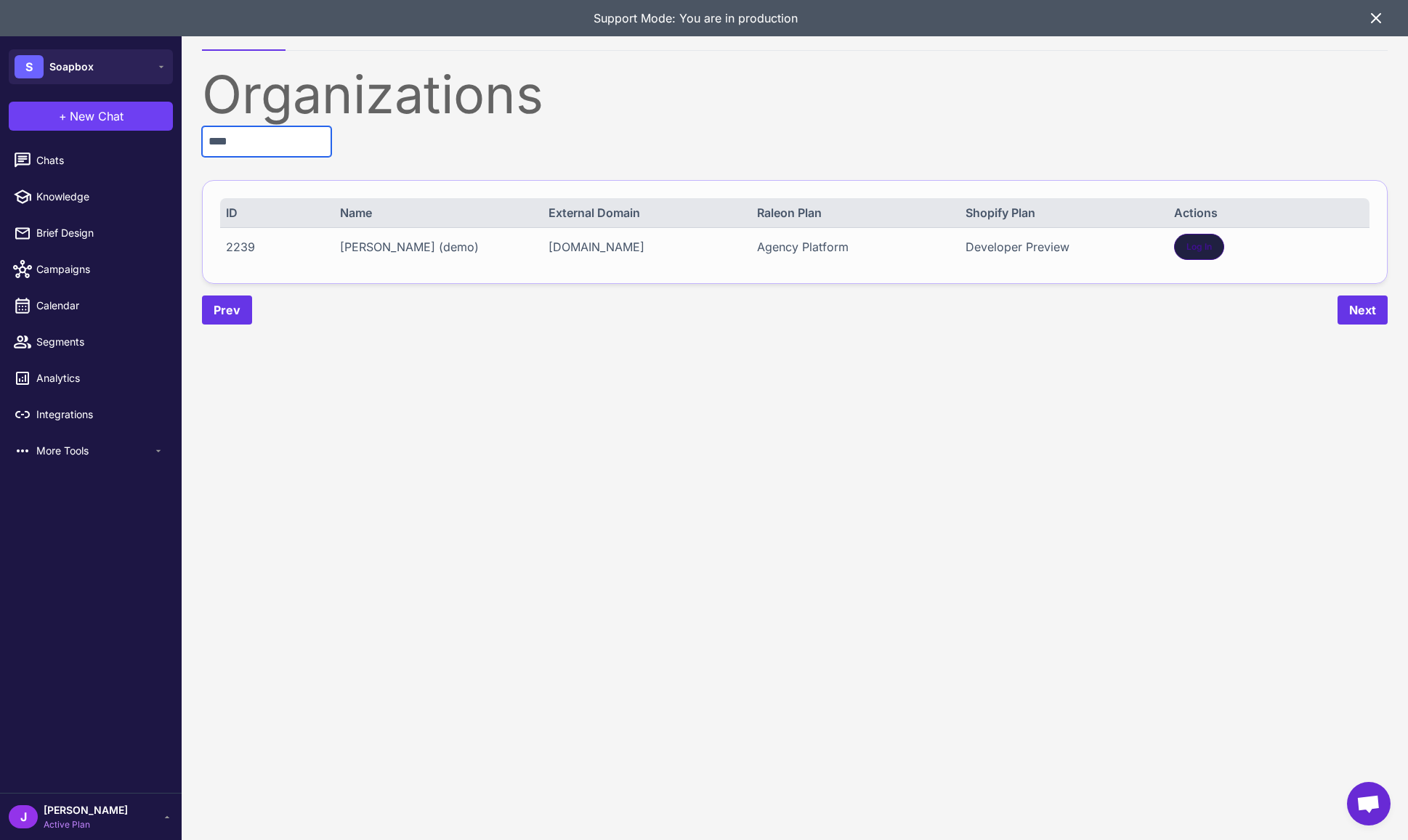
type input "****"
click at [1216, 244] on div "Log In" at bounding box center [1199, 247] width 50 height 26
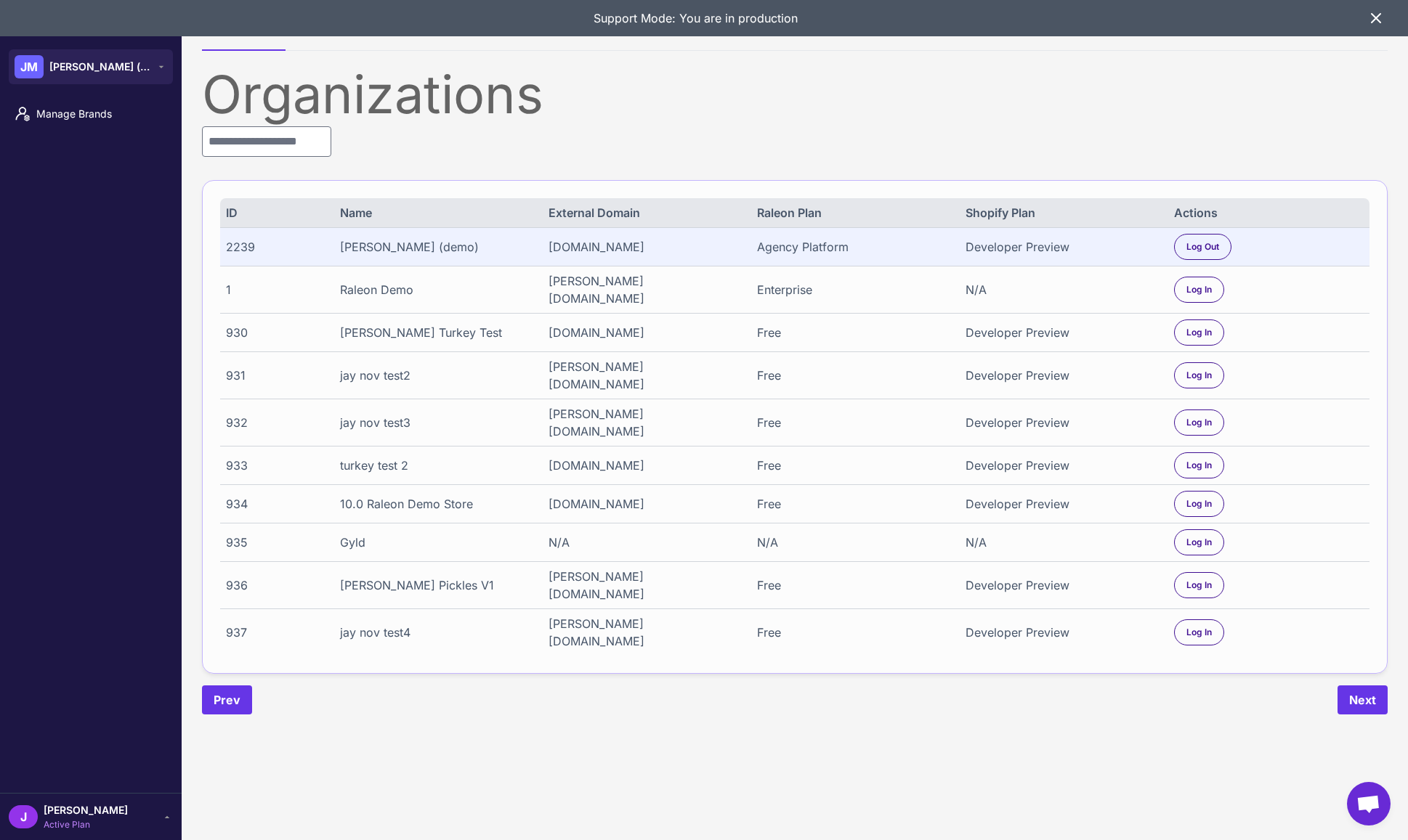
click at [90, 97] on li "Manage Brands" at bounding box center [90, 114] width 182 height 36
click at [86, 103] on link "Manage Brands" at bounding box center [90, 113] width 170 height 30
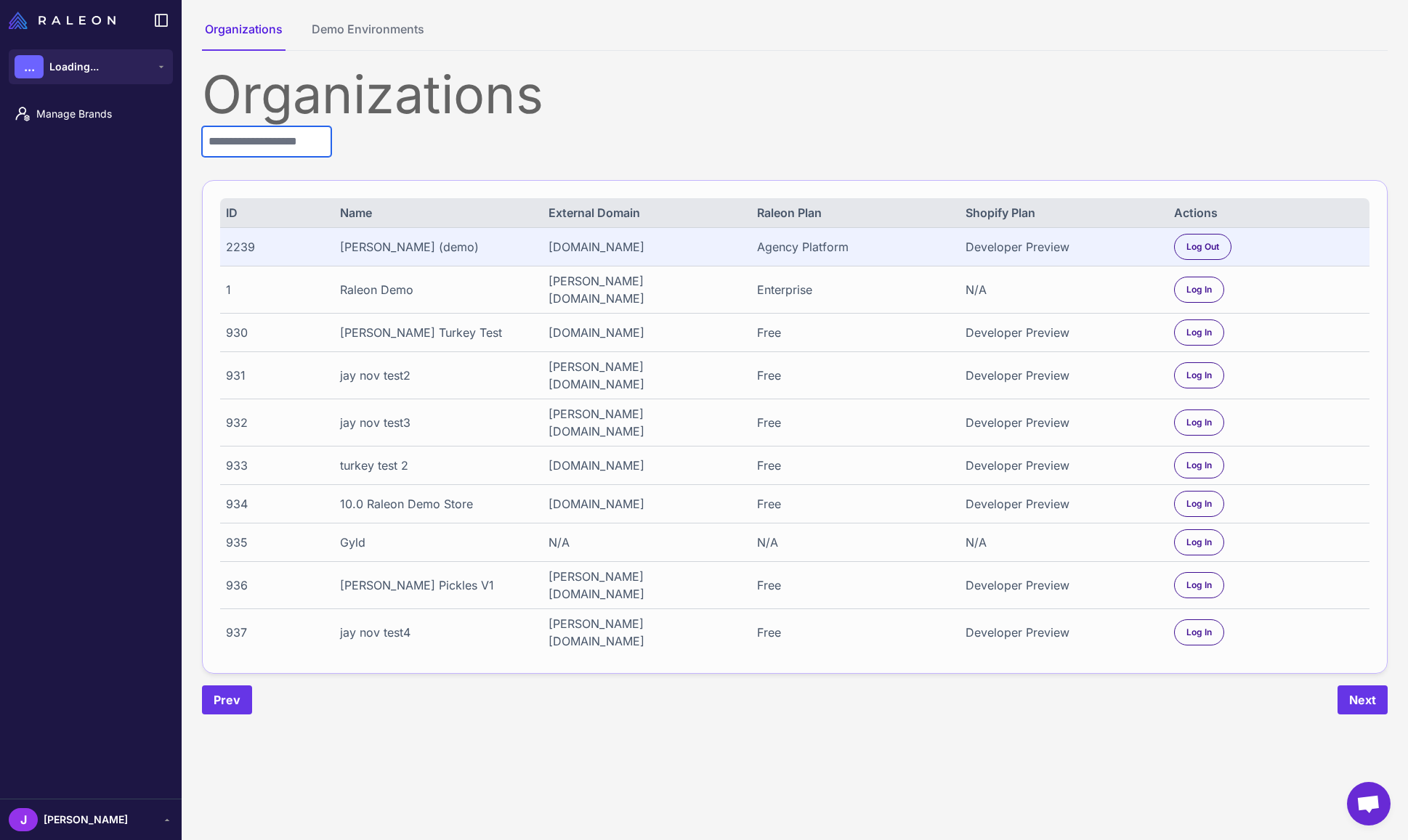
click at [252, 141] on input "text" at bounding box center [266, 141] width 129 height 30
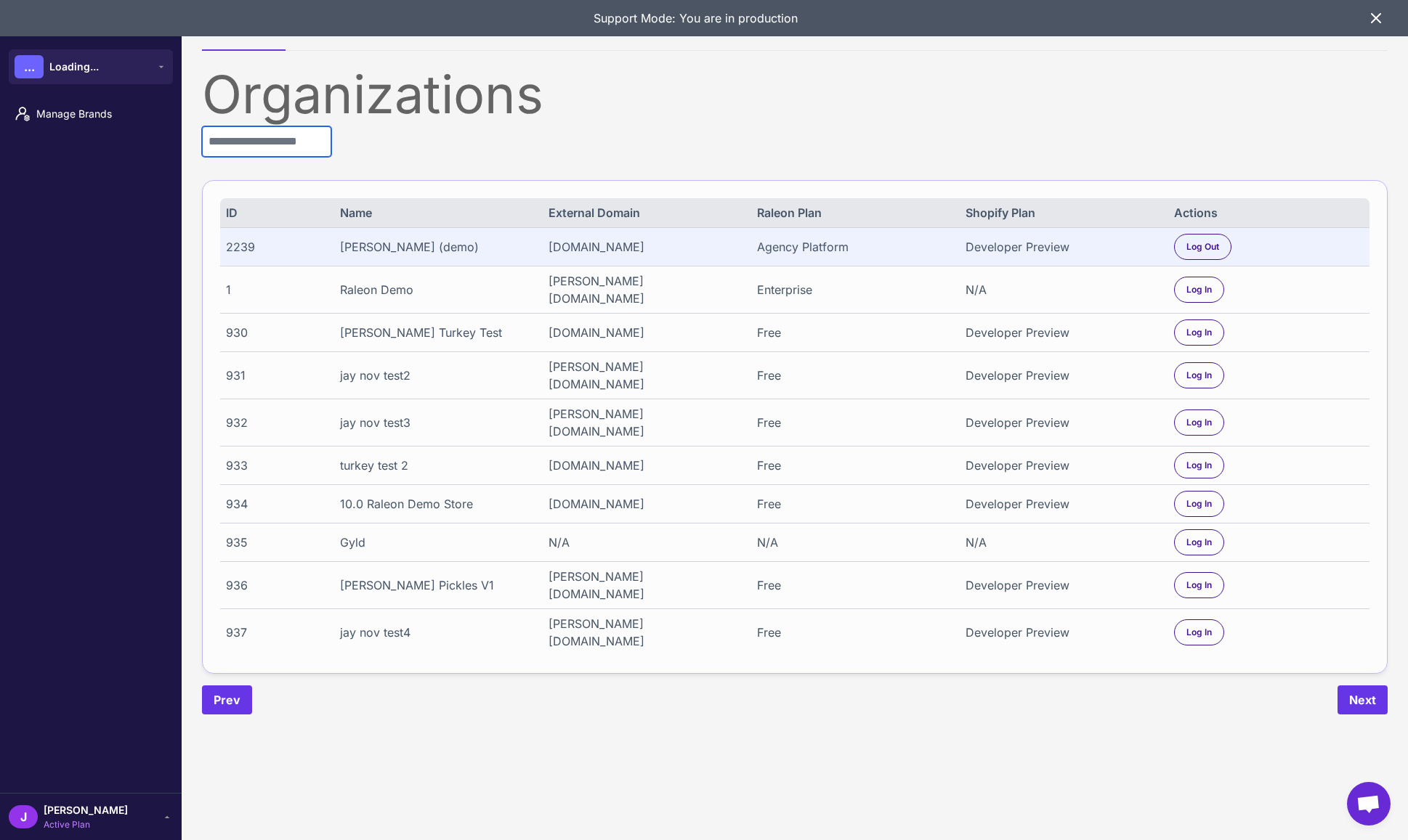
type input "*"
click at [90, 817] on div "[PERSON_NAME] Active Plan" at bounding box center [91, 816] width 164 height 29
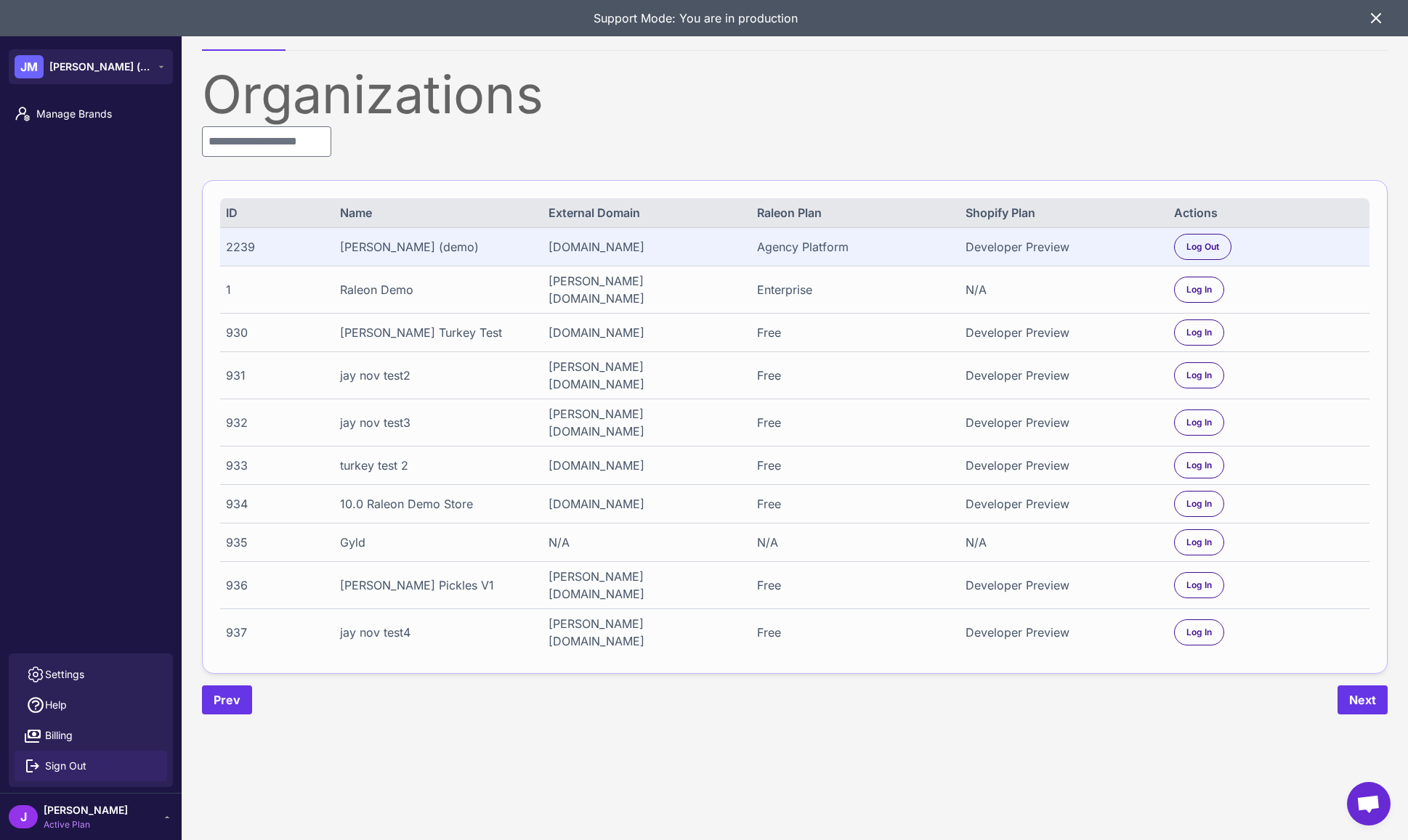
click at [70, 763] on span "Sign Out" at bounding box center [66, 765] width 41 height 16
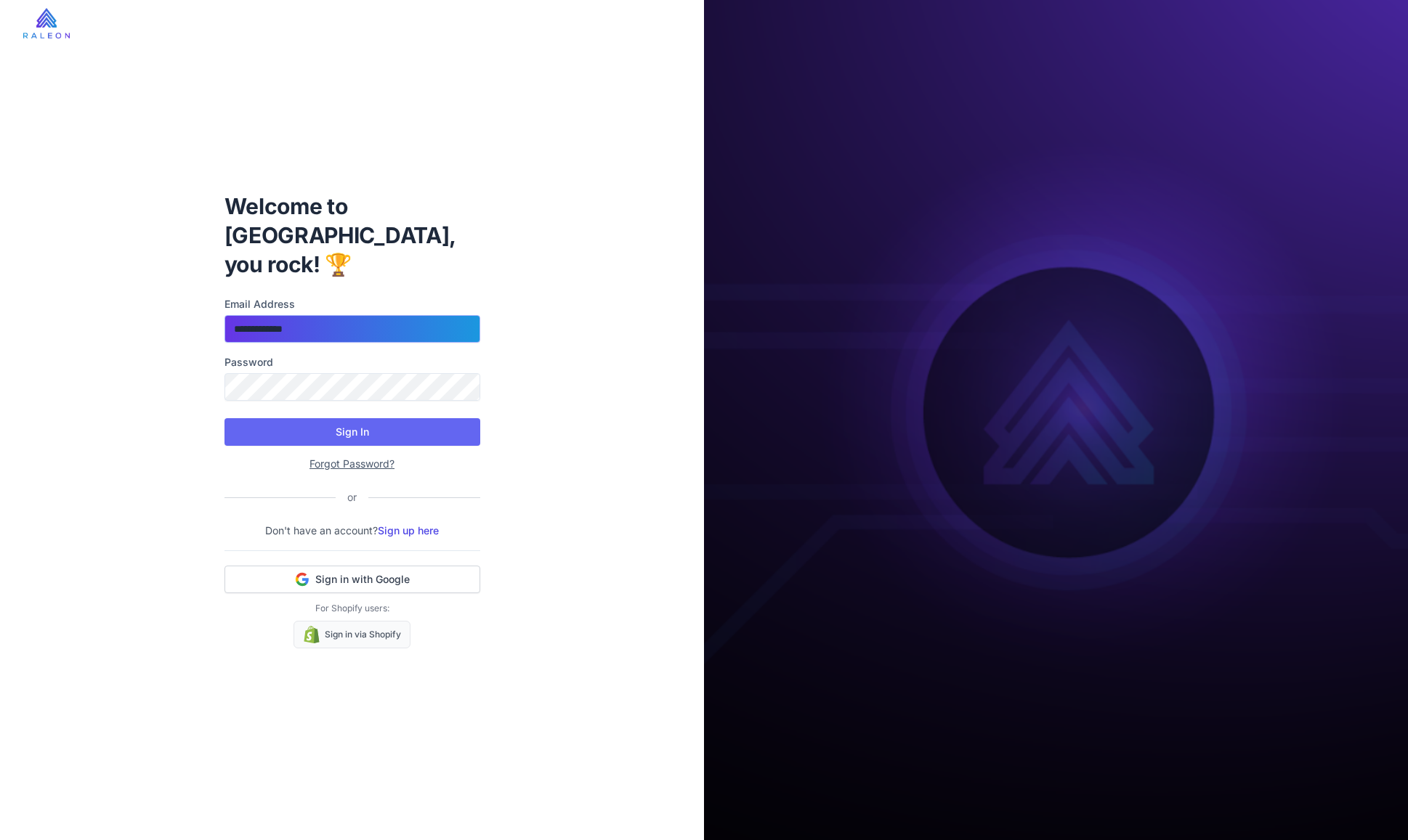
click at [326, 315] on input "**********" at bounding box center [352, 329] width 255 height 28
type input "**********"
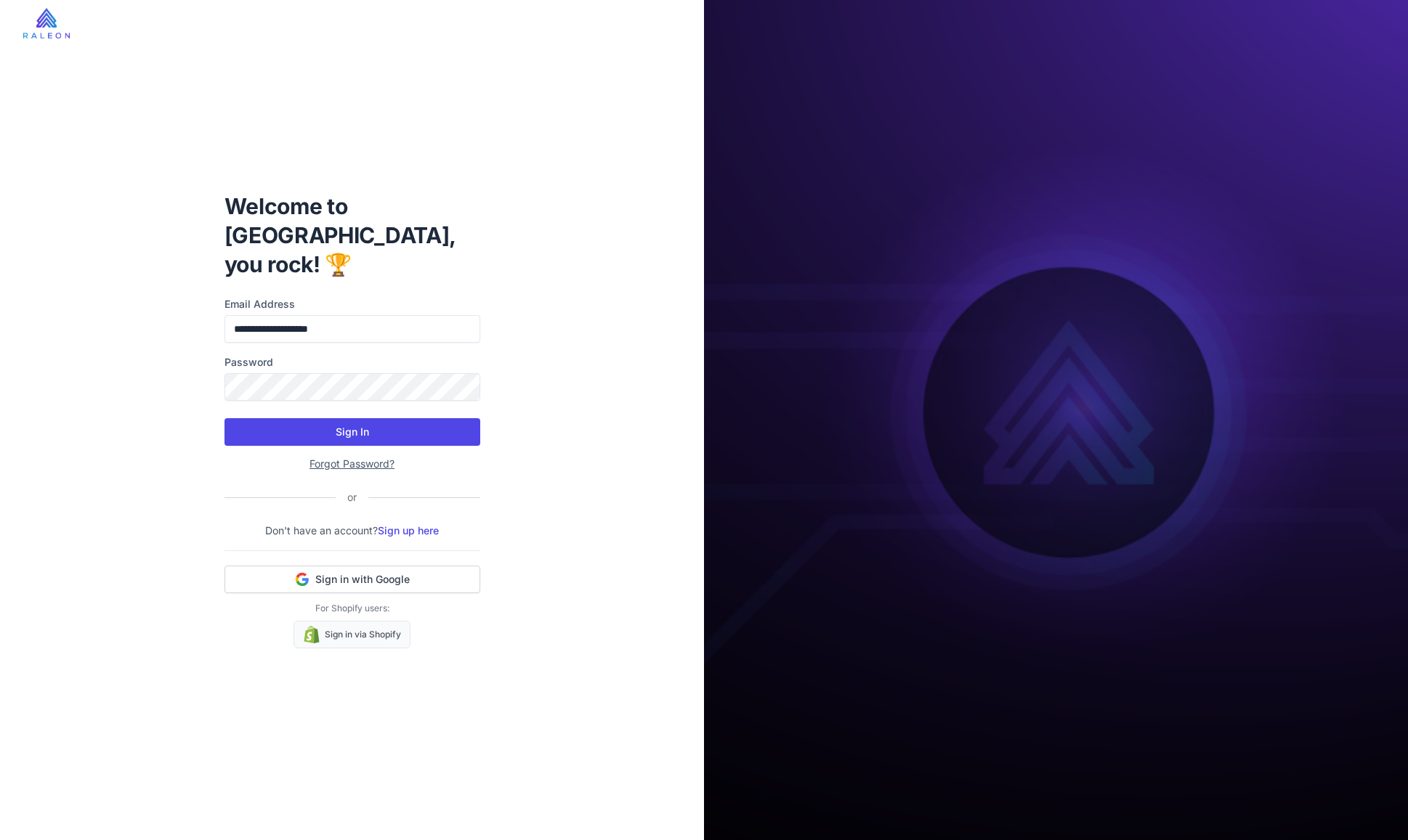
click at [385, 418] on button "Sign In" at bounding box center [352, 432] width 255 height 28
